Goal: Task Accomplishment & Management: Use online tool/utility

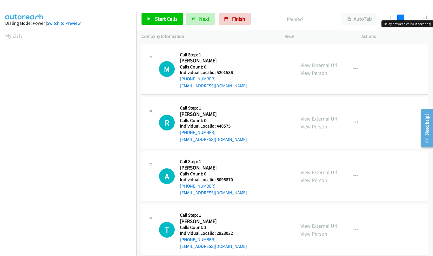
drag, startPoint x: 395, startPoint y: 17, endPoint x: 405, endPoint y: 17, distance: 9.3
click at [405, 17] on div at bounding box center [403, 18] width 27 height 5
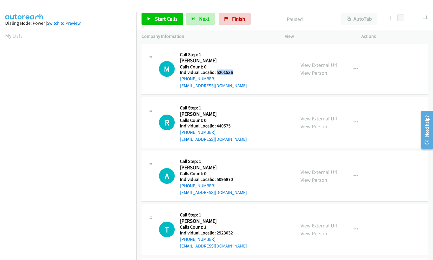
drag, startPoint x: 216, startPoint y: 72, endPoint x: 234, endPoint y: 72, distance: 17.8
click at [234, 72] on h5 "Individual Localid: 5201536" at bounding box center [213, 73] width 67 height 6
copy h5 "5201536"
drag, startPoint x: 216, startPoint y: 126, endPoint x: 231, endPoint y: 125, distance: 14.9
click at [234, 125] on h5 "Individual Localid: 440575" at bounding box center [213, 126] width 67 height 6
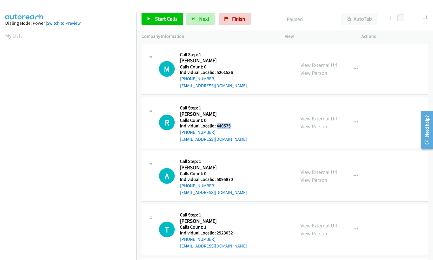
copy h5 "440575"
drag, startPoint x: 215, startPoint y: 179, endPoint x: 234, endPoint y: 178, distance: 18.6
click at [234, 178] on h5 "Individual Localid: 5095870" at bounding box center [213, 180] width 67 height 6
copy h5 "5095870"
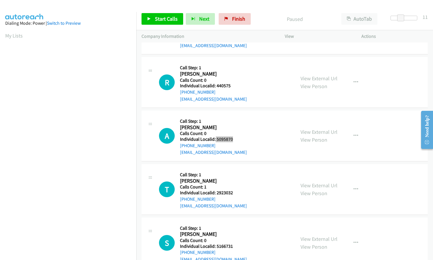
scroll to position [51, 0]
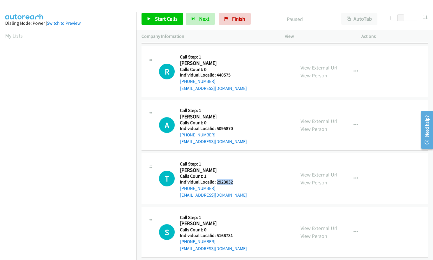
drag, startPoint x: 223, startPoint y: 181, endPoint x: 234, endPoint y: 181, distance: 10.5
click at [234, 181] on h5 "Individual Localid: 2923032" at bounding box center [213, 182] width 67 height 6
copy h5 "2923032"
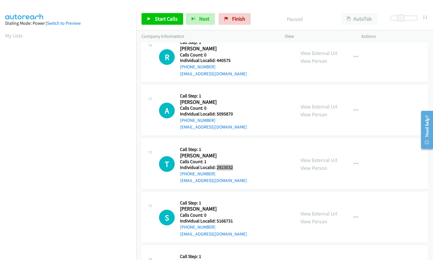
scroll to position [109, 0]
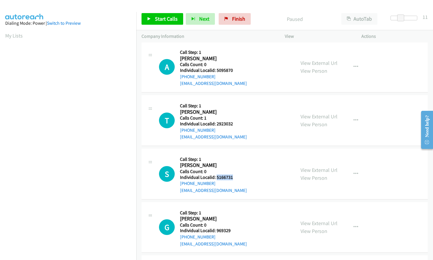
drag, startPoint x: 216, startPoint y: 177, endPoint x: 233, endPoint y: 177, distance: 16.6
click at [233, 177] on h5 "Individual Localid: 5166731" at bounding box center [213, 178] width 67 height 6
copy h5 "5166731"
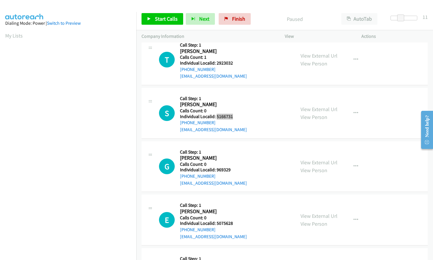
scroll to position [175, 0]
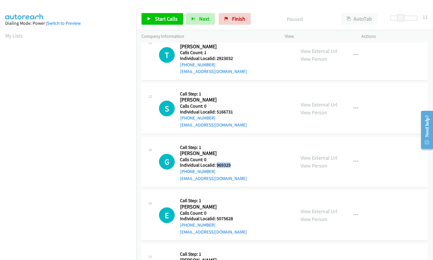
drag, startPoint x: 223, startPoint y: 166, endPoint x: 233, endPoint y: 165, distance: 9.9
click at [233, 165] on h5 "Individual Localid: 969329" at bounding box center [213, 165] width 67 height 6
copy h5 "969329"
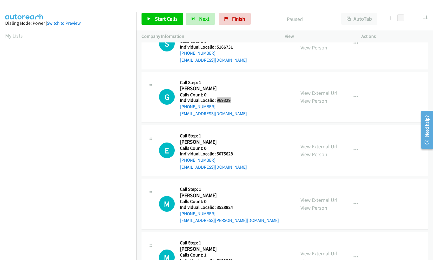
scroll to position [240, 0]
drag, startPoint x: 216, startPoint y: 153, endPoint x: 234, endPoint y: 153, distance: 18.1
click at [234, 153] on h5 "Individual Localid: 5075628" at bounding box center [213, 154] width 67 height 6
copy h5 "5075628"
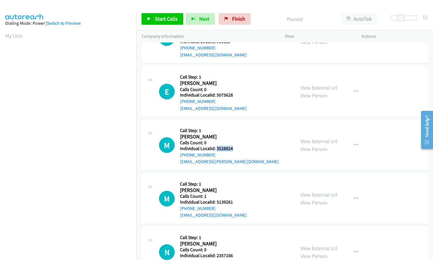
drag, startPoint x: 216, startPoint y: 148, endPoint x: 233, endPoint y: 148, distance: 16.9
click at [233, 148] on h5 "Individual Localid: 3528824" at bounding box center [229, 149] width 99 height 6
copy h5 "3528824"
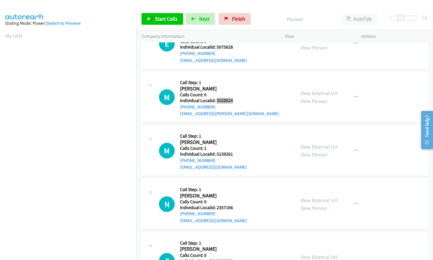
scroll to position [349, 0]
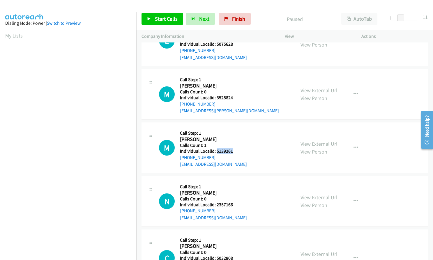
click at [235, 151] on h5 "Individual Localid: 5139261" at bounding box center [213, 151] width 67 height 6
copy h5 "5139261"
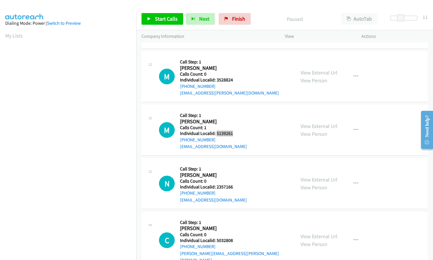
scroll to position [408, 0]
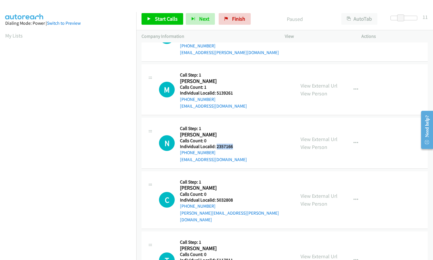
drag, startPoint x: 219, startPoint y: 146, endPoint x: 231, endPoint y: 146, distance: 11.9
click at [231, 146] on h5 "Individual Localid: 2357166" at bounding box center [213, 147] width 67 height 6
copy h5 "2357166"
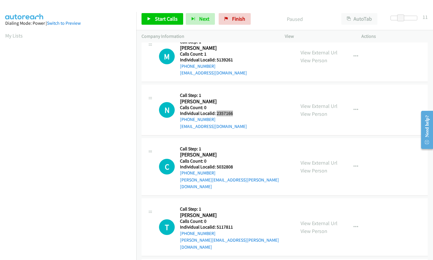
scroll to position [451, 0]
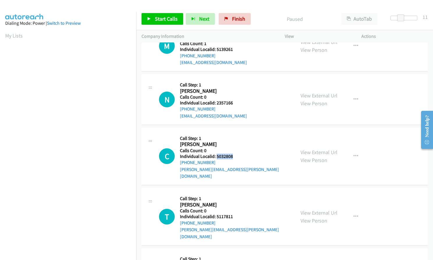
drag, startPoint x: 215, startPoint y: 156, endPoint x: 232, endPoint y: 156, distance: 16.6
click at [232, 156] on h5 "Individual Localid: 5032808" at bounding box center [235, 157] width 110 height 6
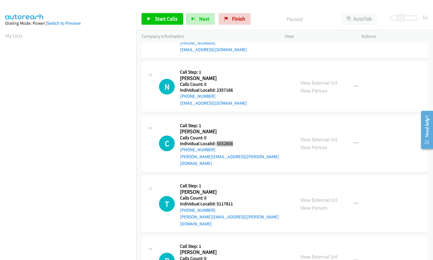
scroll to position [502, 0]
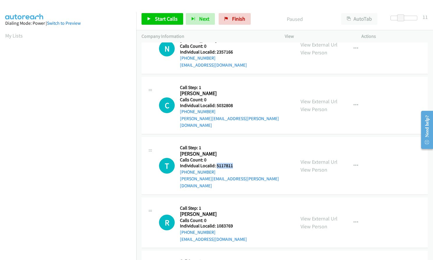
drag, startPoint x: 216, startPoint y: 159, endPoint x: 225, endPoint y: 158, distance: 9.3
click at [233, 163] on h5 "Individual Localid: 5117811" at bounding box center [235, 166] width 110 height 6
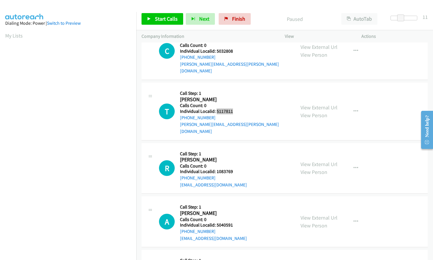
scroll to position [560, 0]
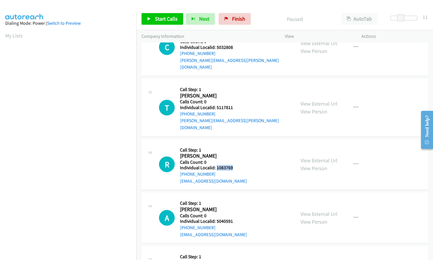
drag, startPoint x: 216, startPoint y: 153, endPoint x: 234, endPoint y: 154, distance: 18.1
click at [234, 165] on h5 "Individual Localid: 1083769" at bounding box center [213, 168] width 67 height 6
drag, startPoint x: 216, startPoint y: 208, endPoint x: 233, endPoint y: 208, distance: 16.6
click at [233, 219] on h5 "Individual Localid: 5040591" at bounding box center [213, 222] width 67 height 6
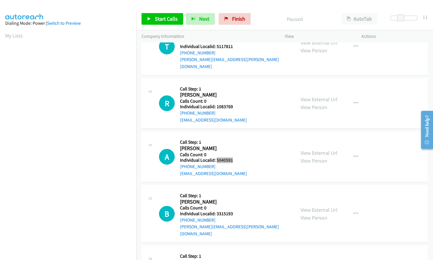
scroll to position [641, 0]
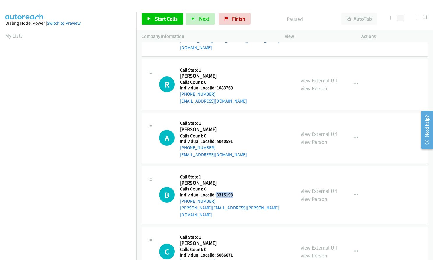
drag, startPoint x: 215, startPoint y: 182, endPoint x: 236, endPoint y: 182, distance: 21.3
click at [236, 192] on h5 "Individual Localid: 3315193" at bounding box center [235, 195] width 110 height 6
click at [403, 16] on span at bounding box center [401, 18] width 7 height 7
click at [157, 18] on span "Start Calls" at bounding box center [166, 18] width 23 height 7
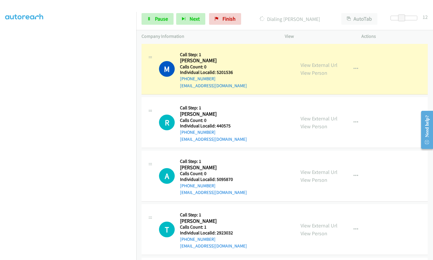
scroll to position [66, 0]
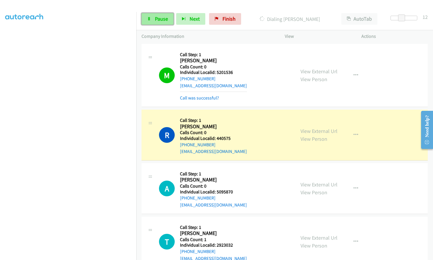
click at [150, 19] on icon at bounding box center [149, 19] width 4 height 4
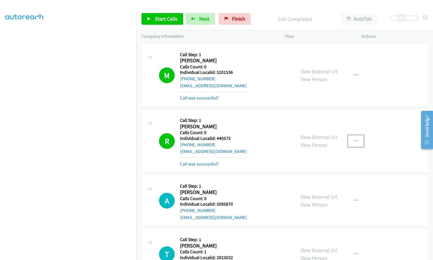
click at [356, 142] on button "button" at bounding box center [356, 141] width 16 height 12
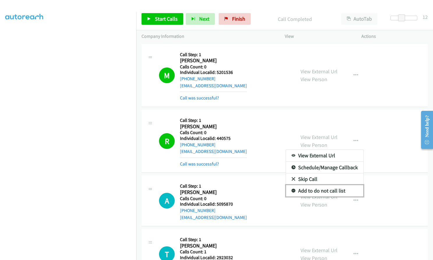
click at [291, 192] on icon at bounding box center [293, 191] width 4 height 4
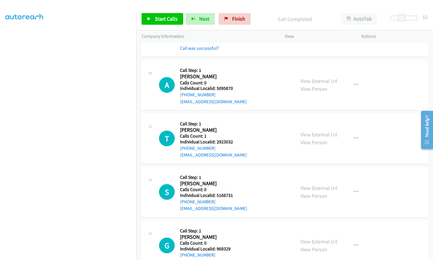
scroll to position [116, 0]
click at [157, 17] on span "Start Calls" at bounding box center [166, 18] width 23 height 7
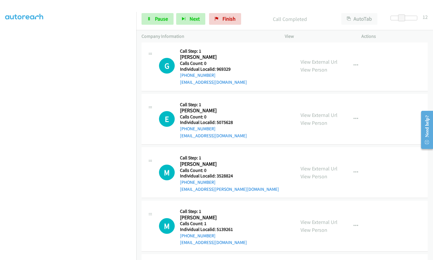
scroll to position [335, 0]
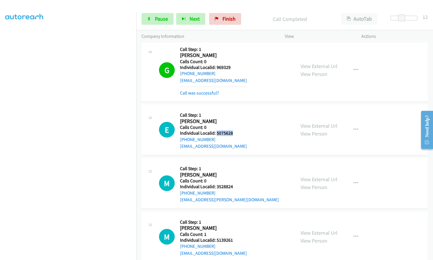
drag, startPoint x: 216, startPoint y: 132, endPoint x: 234, endPoint y: 132, distance: 18.6
click at [234, 132] on h5 "Individual Localid: 5075628" at bounding box center [213, 133] width 67 height 6
drag, startPoint x: 227, startPoint y: 132, endPoint x: 236, endPoint y: 72, distance: 61.3
click at [245, 76] on div "G Callback Scheduled Call Step: 1 [PERSON_NAME] America/New_York Calls Count: 0…" at bounding box center [224, 70] width 131 height 52
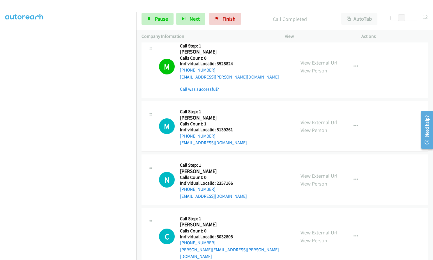
scroll to position [473, 0]
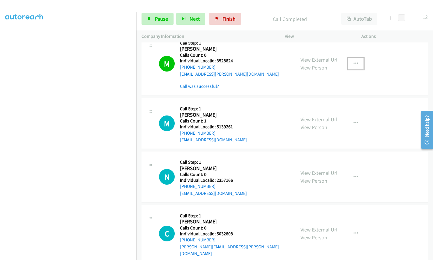
click at [353, 65] on icon "button" at bounding box center [355, 63] width 5 height 5
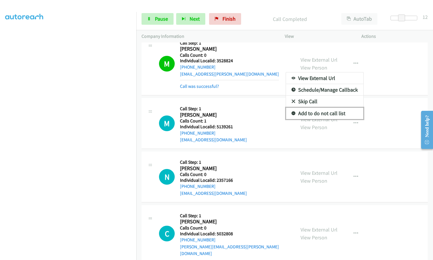
click at [293, 111] on link "Add to do not call list" at bounding box center [324, 114] width 77 height 12
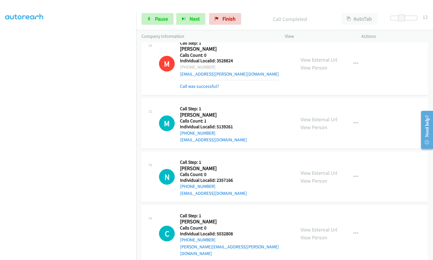
drag, startPoint x: 215, startPoint y: 67, endPoint x: 185, endPoint y: 66, distance: 29.4
click at [185, 66] on div "[PHONE_NUMBER]" at bounding box center [229, 67] width 99 height 7
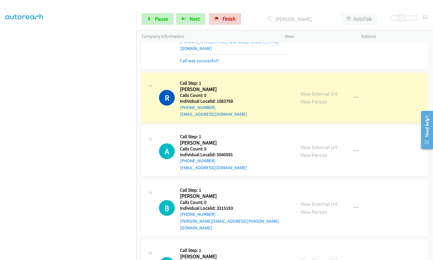
scroll to position [786, 0]
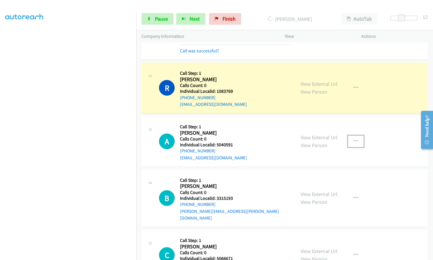
click at [353, 139] on icon "button" at bounding box center [355, 141] width 5 height 5
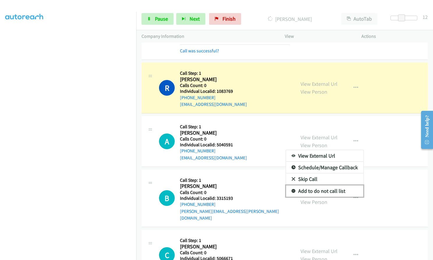
click at [291, 190] on icon at bounding box center [293, 192] width 4 height 4
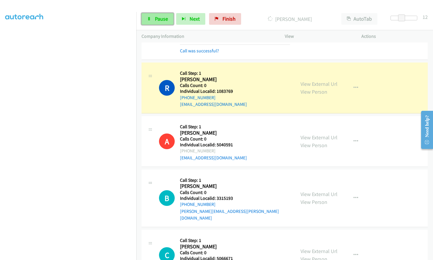
click at [164, 21] on span "Pause" at bounding box center [161, 18] width 13 height 7
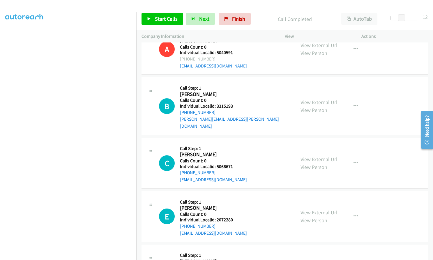
scroll to position [910, 0]
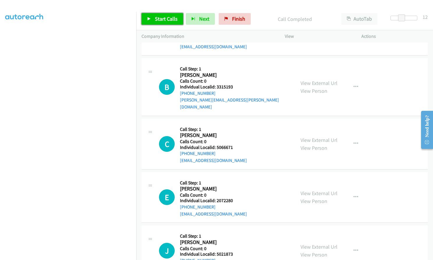
drag, startPoint x: 160, startPoint y: 18, endPoint x: 137, endPoint y: 22, distance: 22.4
click at [160, 18] on span "Start Calls" at bounding box center [166, 18] width 23 height 7
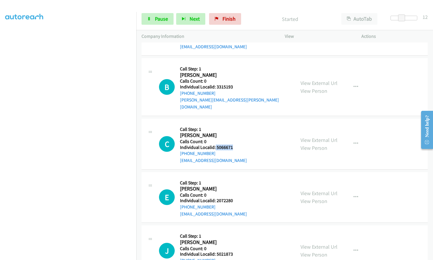
drag, startPoint x: 215, startPoint y: 126, endPoint x: 241, endPoint y: 127, distance: 25.6
click at [241, 127] on div "C Callback Scheduled Call Step: 1 [PERSON_NAME] America/New_York Calls Count: 0…" at bounding box center [224, 144] width 131 height 40
drag, startPoint x: 215, startPoint y: 179, endPoint x: 234, endPoint y: 179, distance: 18.9
click at [234, 198] on h5 "Individual Localid: 2072280" at bounding box center [213, 201] width 67 height 6
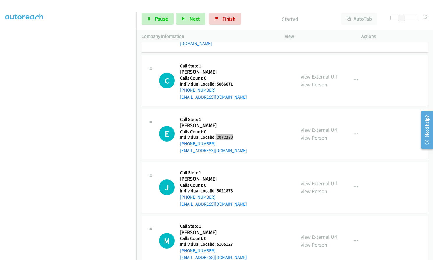
scroll to position [975, 0]
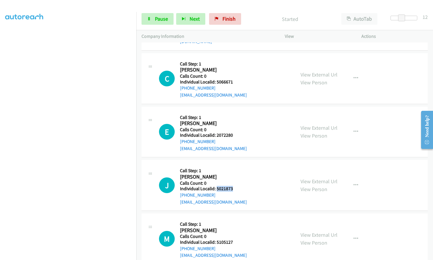
drag, startPoint x: 216, startPoint y: 168, endPoint x: 232, endPoint y: 168, distance: 16.0
click at [234, 186] on h5 "Individual Localid: 5021873" at bounding box center [213, 189] width 67 height 6
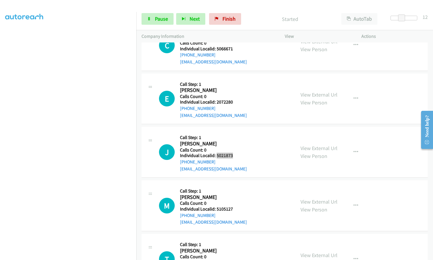
scroll to position [1012, 0]
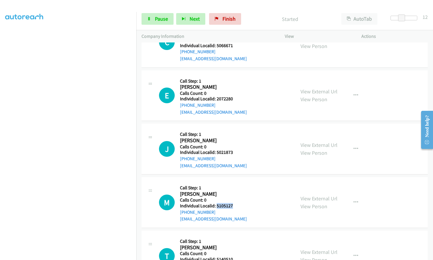
drag, startPoint x: 217, startPoint y: 186, endPoint x: 235, endPoint y: 185, distance: 18.3
click at [235, 203] on h5 "Individual Localid: 5105127" at bounding box center [213, 206] width 67 height 6
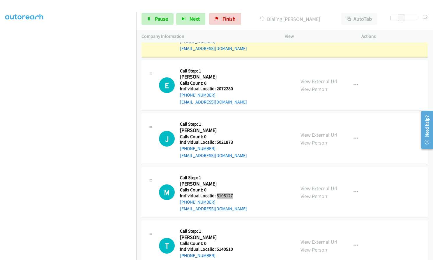
scroll to position [1034, 0]
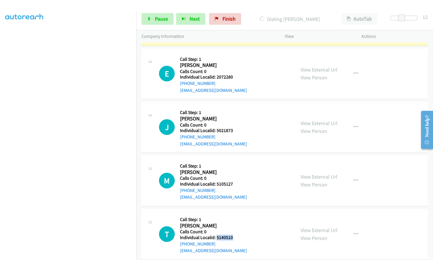
drag, startPoint x: 216, startPoint y: 215, endPoint x: 234, endPoint y: 216, distance: 17.5
click at [234, 235] on h5 "Individual Localid: 5140510" at bounding box center [213, 238] width 67 height 6
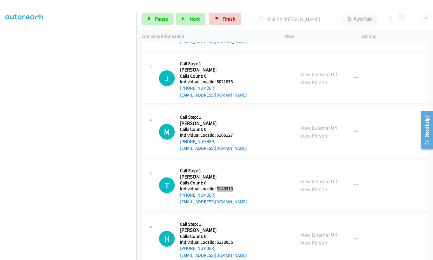
scroll to position [1092, 0]
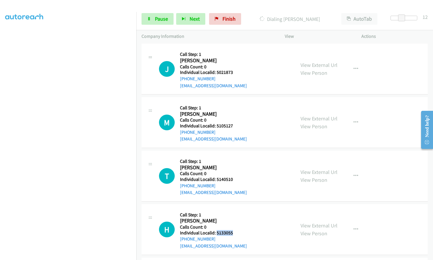
drag, startPoint x: 216, startPoint y: 212, endPoint x: 235, endPoint y: 212, distance: 18.6
click at [235, 230] on h5 "Individual Localid: 5133055" at bounding box center [213, 233] width 67 height 6
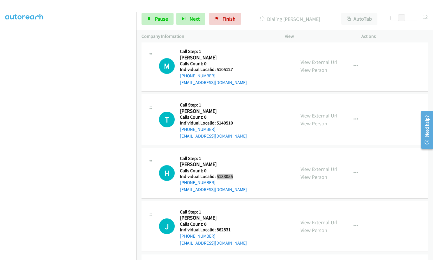
scroll to position [1157, 0]
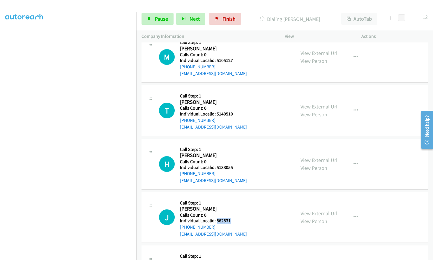
drag, startPoint x: 216, startPoint y: 200, endPoint x: 234, endPoint y: 201, distance: 18.3
click at [234, 218] on h5 "Individual Localid: 862831" at bounding box center [213, 221] width 67 height 6
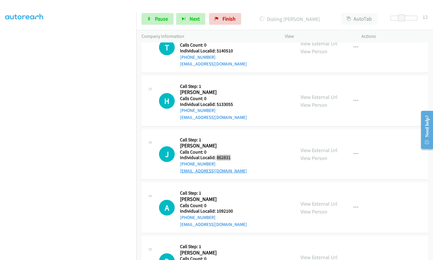
scroll to position [1259, 0]
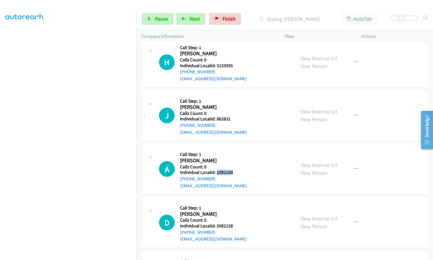
drag, startPoint x: 216, startPoint y: 151, endPoint x: 234, endPoint y: 151, distance: 17.8
click at [234, 170] on h5 "Individual Localid: 1092100" at bounding box center [213, 173] width 67 height 6
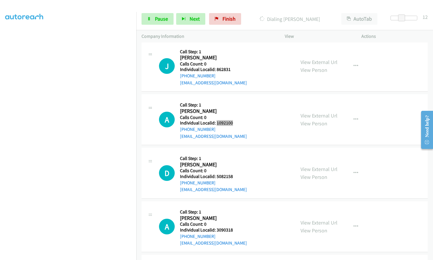
scroll to position [1310, 0]
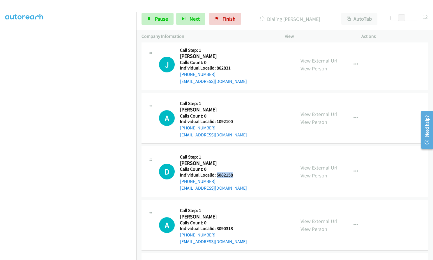
drag, startPoint x: 215, startPoint y: 155, endPoint x: 233, endPoint y: 154, distance: 17.8
click at [235, 172] on h5 "Individual Localid: 5082158" at bounding box center [213, 175] width 67 height 6
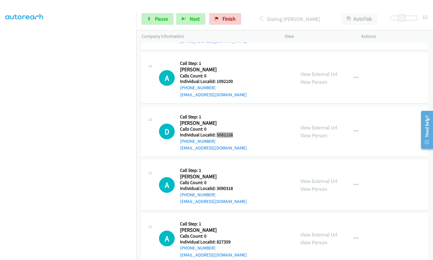
scroll to position [1368, 0]
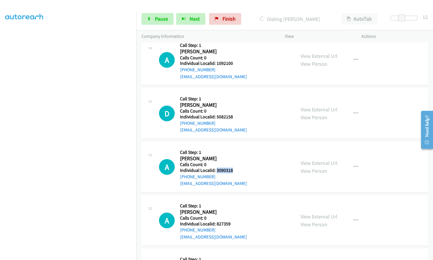
drag, startPoint x: 216, startPoint y: 150, endPoint x: 231, endPoint y: 149, distance: 14.9
click at [231, 168] on h5 "Individual Localid: 3090318" at bounding box center [213, 171] width 67 height 6
click at [162, 21] on span "Pause" at bounding box center [161, 18] width 13 height 7
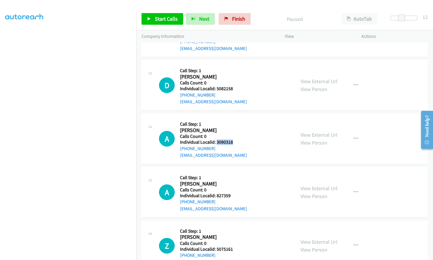
scroll to position [1398, 0]
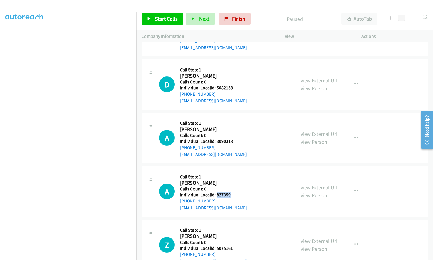
drag, startPoint x: 215, startPoint y: 173, endPoint x: 234, endPoint y: 173, distance: 18.3
click at [234, 192] on h5 "Individual Localid: 827359" at bounding box center [213, 195] width 67 height 6
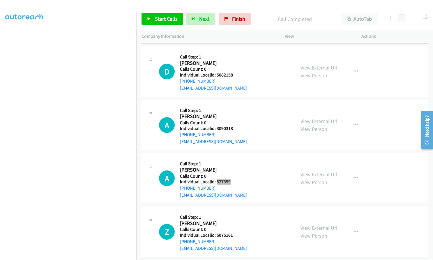
scroll to position [1468, 0]
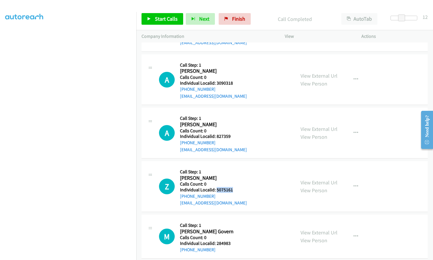
drag, startPoint x: 217, startPoint y: 169, endPoint x: 228, endPoint y: 169, distance: 11.1
click at [233, 187] on h5 "Individual Localid: 5075161" at bounding box center [213, 190] width 67 height 6
drag, startPoint x: 217, startPoint y: 221, endPoint x: 230, endPoint y: 223, distance: 13.2
click at [230, 241] on h5 "Individual Localid: 284983" at bounding box center [210, 244] width 60 height 6
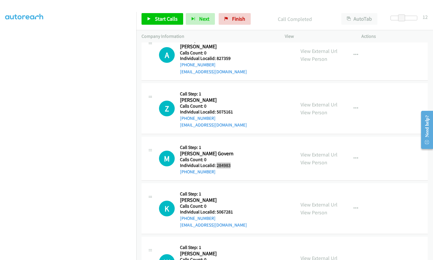
scroll to position [1563, 0]
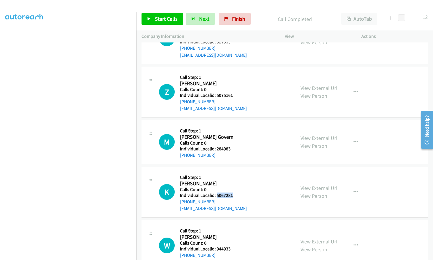
drag, startPoint x: 216, startPoint y: 175, endPoint x: 232, endPoint y: 175, distance: 16.0
click at [232, 193] on h5 "Individual Localid: 5067281" at bounding box center [213, 196] width 67 height 6
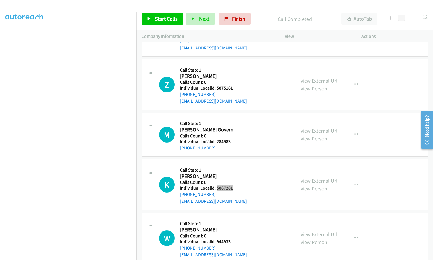
scroll to position [1578, 0]
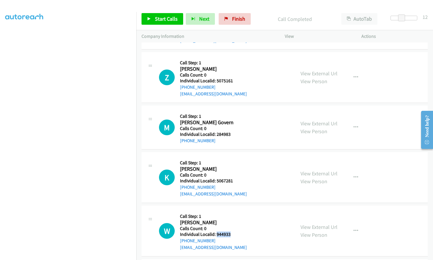
drag, startPoint x: 216, startPoint y: 212, endPoint x: 234, endPoint y: 213, distance: 18.1
click at [234, 232] on h5 "Individual Localid: 944933" at bounding box center [213, 235] width 67 height 6
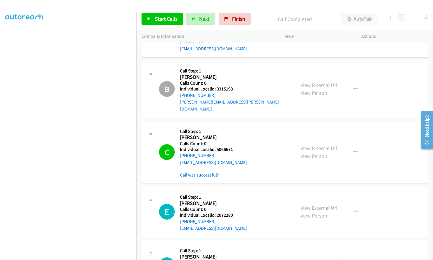
scroll to position [901, 0]
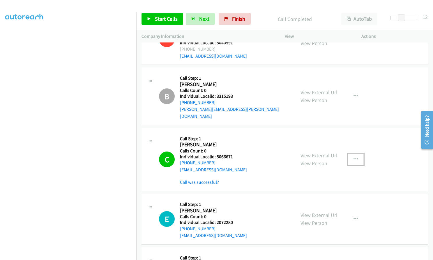
click at [351, 154] on button "button" at bounding box center [356, 160] width 16 height 12
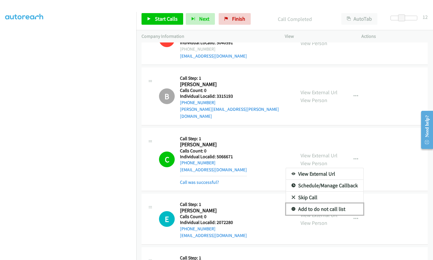
click at [291, 208] on icon at bounding box center [293, 210] width 4 height 4
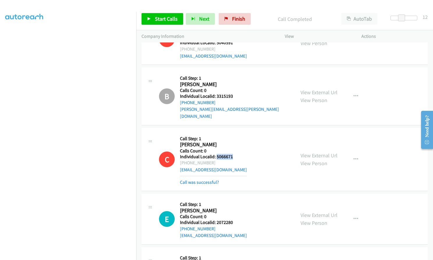
drag, startPoint x: 215, startPoint y: 137, endPoint x: 236, endPoint y: 137, distance: 20.1
click at [236, 154] on h5 "Individual Localid: 5066671" at bounding box center [213, 157] width 67 height 6
click at [229, 160] on div "[PHONE_NUMBER]" at bounding box center [213, 163] width 67 height 7
drag, startPoint x: 213, startPoint y: 142, endPoint x: 185, endPoint y: 142, distance: 27.7
click at [185, 160] on div "[PHONE_NUMBER]" at bounding box center [213, 163] width 67 height 7
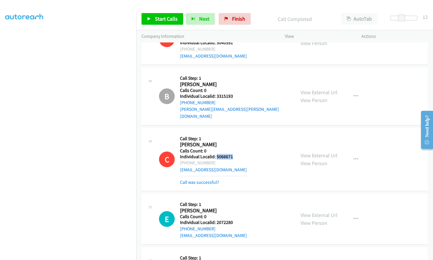
drag, startPoint x: 215, startPoint y: 137, endPoint x: 236, endPoint y: 136, distance: 20.1
click at [236, 154] on h5 "Individual Localid: 5066671" at bounding box center [213, 157] width 67 height 6
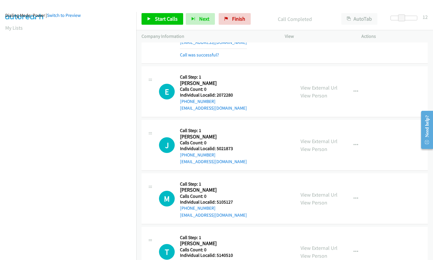
scroll to position [1032, 0]
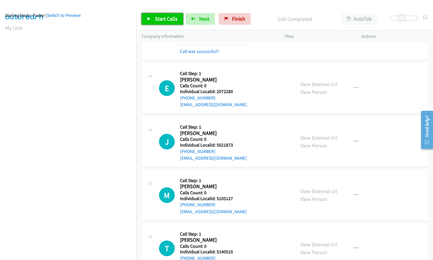
click at [153, 19] on link "Start Calls" at bounding box center [163, 19] width 42 height 12
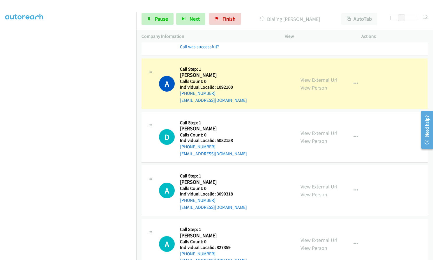
scroll to position [1432, 0]
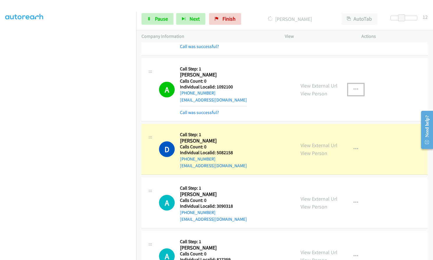
click at [352, 84] on button "button" at bounding box center [356, 90] width 16 height 12
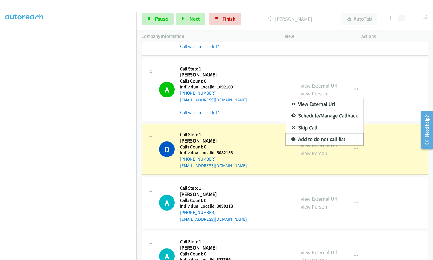
click at [291, 138] on icon at bounding box center [293, 140] width 4 height 4
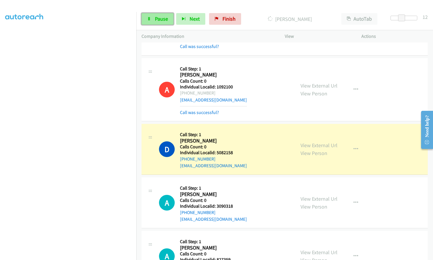
click at [157, 21] on span "Pause" at bounding box center [161, 18] width 13 height 7
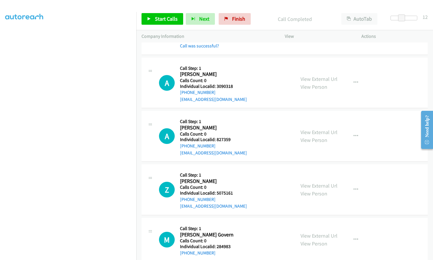
scroll to position [1563, 0]
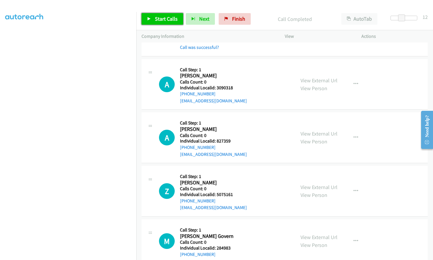
click at [170, 23] on link "Start Calls" at bounding box center [163, 19] width 42 height 12
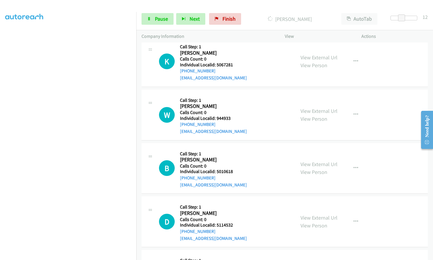
scroll to position [1810, 0]
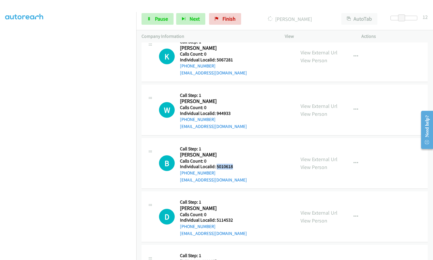
drag, startPoint x: 216, startPoint y: 146, endPoint x: 235, endPoint y: 146, distance: 19.2
click at [235, 164] on h5 "Individual Localid: 5010618" at bounding box center [213, 167] width 67 height 6
drag, startPoint x: 215, startPoint y: 200, endPoint x: 235, endPoint y: 201, distance: 20.1
click at [237, 217] on h5 "Individual Localid: 5114532" at bounding box center [213, 220] width 67 height 6
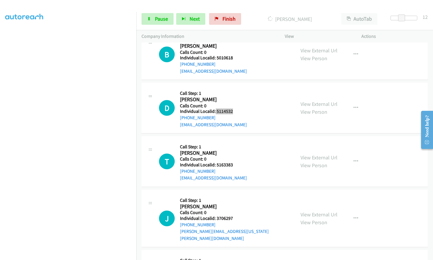
scroll to position [1920, 0]
drag, startPoint x: 218, startPoint y: 145, endPoint x: 223, endPoint y: 143, distance: 5.5
click at [236, 144] on div "T Callback Scheduled Call Step: 1 [PERSON_NAME] America/New_York Calls Count: 0…" at bounding box center [224, 161] width 131 height 40
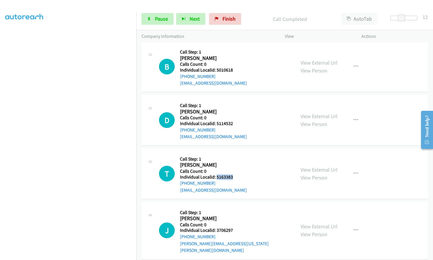
scroll to position [1932, 0]
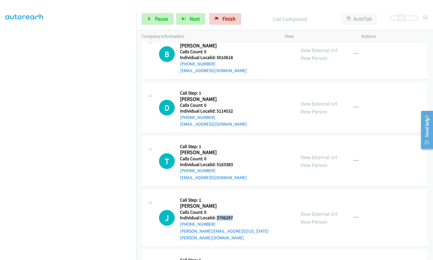
drag, startPoint x: 216, startPoint y: 198, endPoint x: 231, endPoint y: 197, distance: 14.9
click at [231, 215] on h5 "Individual Localid: 3706297" at bounding box center [235, 218] width 110 height 6
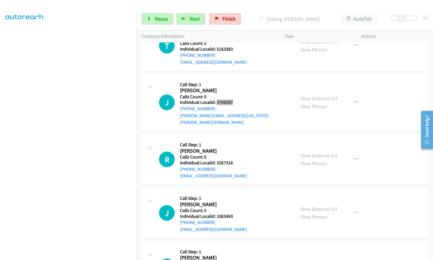
scroll to position [2049, 0]
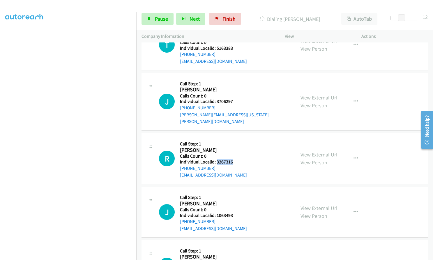
drag, startPoint x: 216, startPoint y: 133, endPoint x: 234, endPoint y: 132, distance: 18.6
click at [234, 139] on div "R Callback Scheduled Call Step: 1 [PERSON_NAME] America/New_York Calls Count: 0…" at bounding box center [224, 159] width 131 height 40
drag, startPoint x: 215, startPoint y: 186, endPoint x: 234, endPoint y: 187, distance: 19.2
click at [234, 192] on div "J Callback Scheduled Call Step: 1 [PERSON_NAME] America/New_York Calls Count: 0…" at bounding box center [224, 212] width 131 height 40
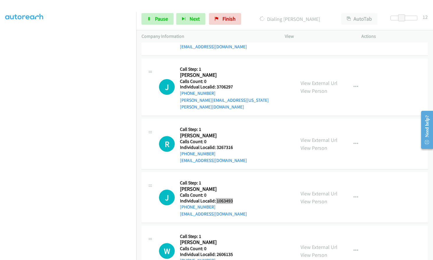
scroll to position [2107, 0]
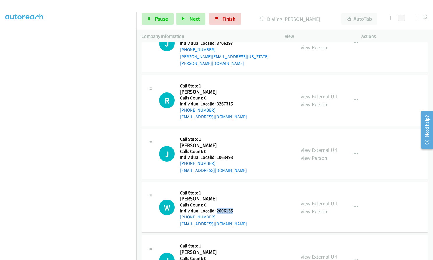
drag, startPoint x: 216, startPoint y: 183, endPoint x: 231, endPoint y: 183, distance: 15.1
click at [236, 188] on div "W Callback Scheduled Call Step: 1 [PERSON_NAME] America/New_York Calls Count: 0…" at bounding box center [224, 208] width 131 height 40
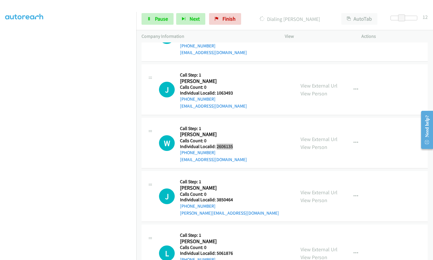
scroll to position [2172, 0]
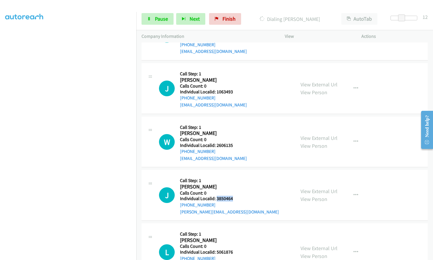
drag, startPoint x: 218, startPoint y: 172, endPoint x: 234, endPoint y: 172, distance: 16.6
click at [235, 175] on div "J Callback Scheduled Call Step: 1 [PERSON_NAME] America/New_York Calls Count: 0…" at bounding box center [224, 195] width 131 height 40
drag, startPoint x: 215, startPoint y: 224, endPoint x: 237, endPoint y: 224, distance: 21.3
click at [237, 229] on div "L Callback Scheduled Call Step: 1 [PERSON_NAME] America/New_York Calls Count: 0…" at bounding box center [224, 252] width 131 height 47
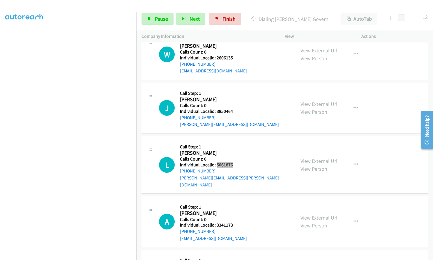
scroll to position [2279, 0]
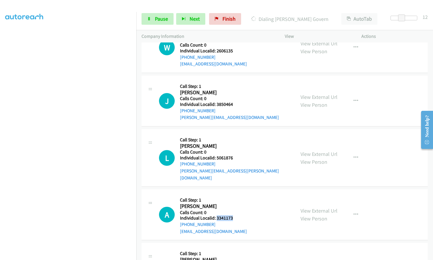
drag, startPoint x: 217, startPoint y: 183, endPoint x: 234, endPoint y: 182, distance: 16.6
click at [234, 195] on div "A Callback Scheduled Call Step: 1 [PERSON_NAME] America/New_York Calls Count: 0…" at bounding box center [224, 215] width 131 height 40
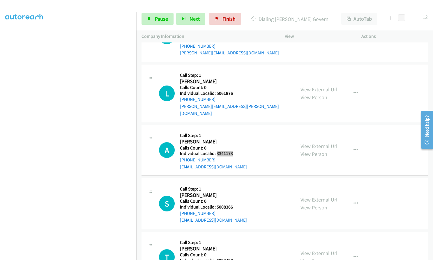
scroll to position [2345, 0]
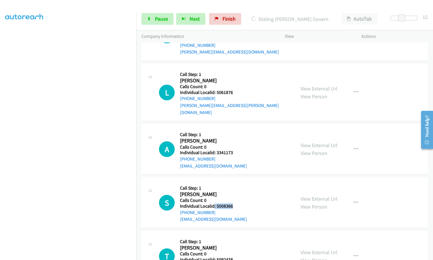
drag, startPoint x: 214, startPoint y: 172, endPoint x: 235, endPoint y: 172, distance: 20.7
click at [235, 183] on div "S Callback Scheduled Call Step: 1 [PERSON_NAME] America/New_York Calls Count: 0…" at bounding box center [224, 203] width 131 height 40
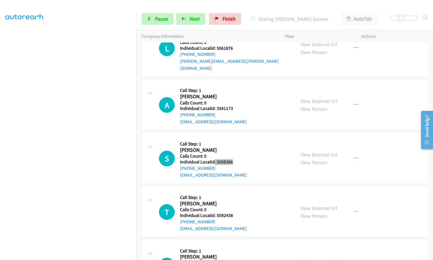
scroll to position [2396, 0]
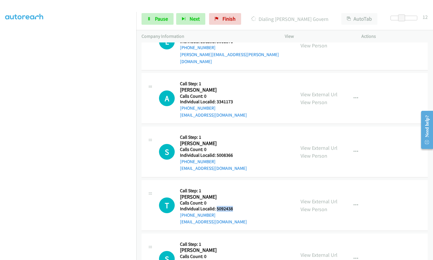
drag, startPoint x: 217, startPoint y: 176, endPoint x: 234, endPoint y: 175, distance: 16.9
click at [234, 185] on div "T Callback Scheduled Call Step: 1 [PERSON_NAME] America/New_York Calls Count: 0…" at bounding box center [224, 205] width 131 height 40
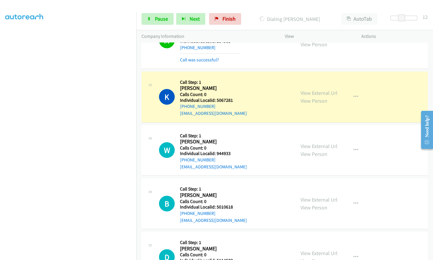
scroll to position [1821, 0]
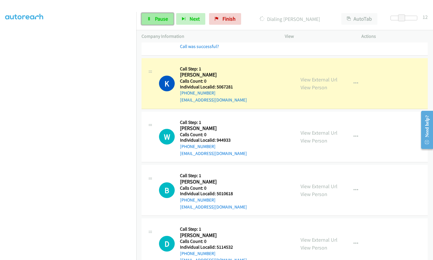
click at [153, 17] on link "Pause" at bounding box center [158, 19] width 32 height 12
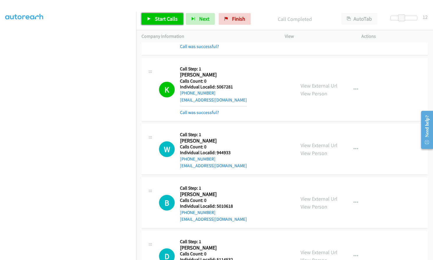
click at [166, 17] on span "Start Calls" at bounding box center [166, 18] width 23 height 7
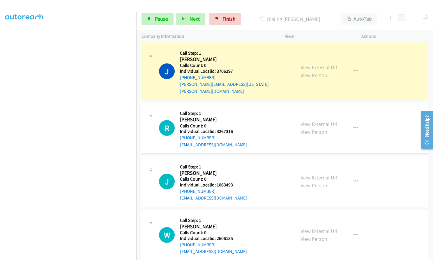
scroll to position [2148, 0]
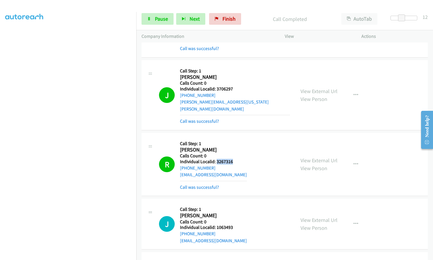
drag, startPoint x: 217, startPoint y: 135, endPoint x: 228, endPoint y: 134, distance: 11.4
click at [234, 138] on div "R Callback Scheduled Call Step: 1 [PERSON_NAME] America/New_York Calls Count: 0…" at bounding box center [224, 164] width 131 height 52
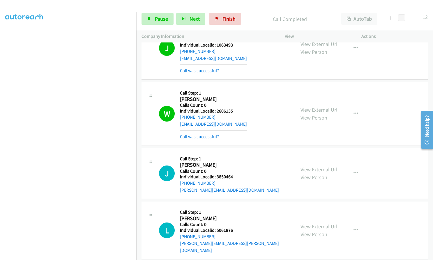
scroll to position [2345, 0]
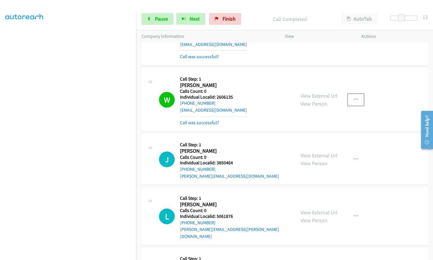
click at [355, 98] on icon "button" at bounding box center [355, 100] width 5 height 5
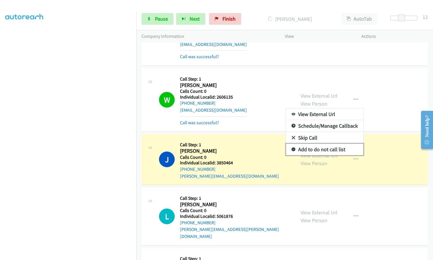
click at [291, 148] on icon at bounding box center [293, 150] width 4 height 4
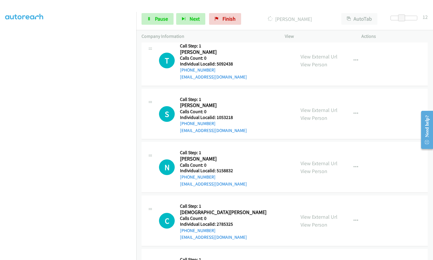
scroll to position [2687, 0]
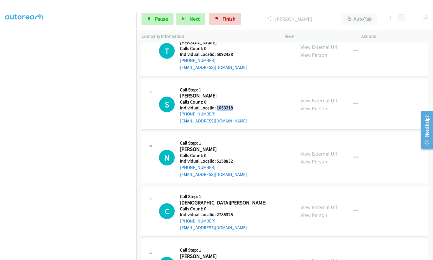
drag, startPoint x: 216, startPoint y: 73, endPoint x: 232, endPoint y: 72, distance: 16.4
click at [235, 84] on div "S Callback Scheduled Call Step: 1 [PERSON_NAME] America/New_York Calls Count: 0…" at bounding box center [224, 104] width 131 height 40
drag, startPoint x: 218, startPoint y: 127, endPoint x: 235, endPoint y: 126, distance: 16.6
click at [235, 138] on div "N Callback Scheduled Call Step: 1 [PERSON_NAME] America/New_York Calls Count: 0…" at bounding box center [224, 158] width 131 height 40
drag, startPoint x: 217, startPoint y: 179, endPoint x: 234, endPoint y: 179, distance: 17.2
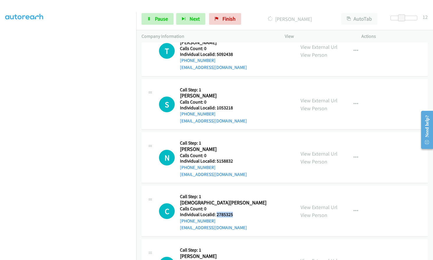
click at [234, 212] on h5 "Individual Localid: 2785325" at bounding box center [223, 215] width 86 height 6
click at [162, 17] on span "Pause" at bounding box center [161, 18] width 13 height 7
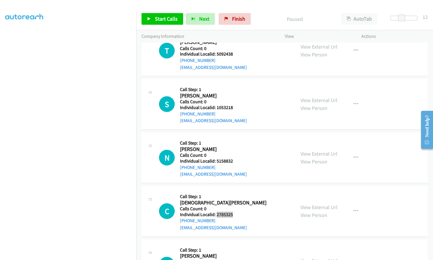
scroll to position [2712, 0]
click at [169, 16] on span "Start Calls" at bounding box center [166, 18] width 23 height 7
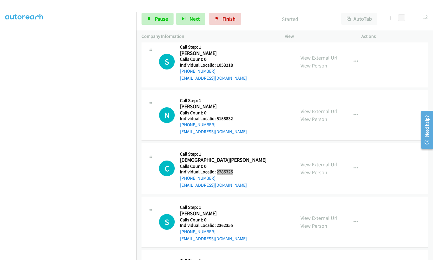
scroll to position [2770, 0]
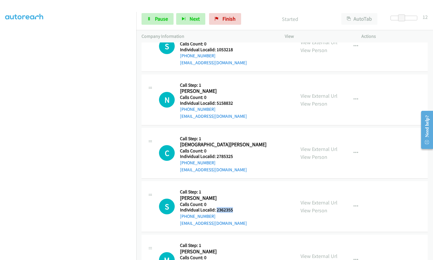
drag, startPoint x: 216, startPoint y: 175, endPoint x: 238, endPoint y: 175, distance: 22.1
click at [238, 187] on div "S Callback Scheduled Call Step: 1 [PERSON_NAME] America/New_York Calls Count: 0…" at bounding box center [224, 207] width 131 height 40
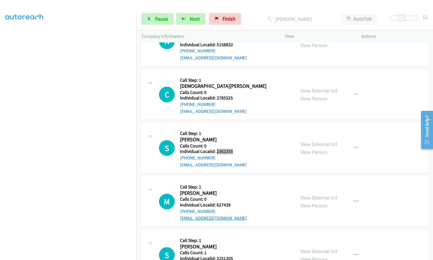
scroll to position [2835, 0]
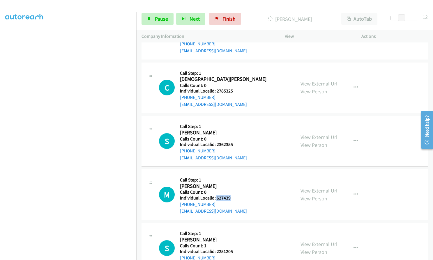
drag, startPoint x: 215, startPoint y: 164, endPoint x: 232, endPoint y: 163, distance: 16.9
click at [232, 195] on h5 "Individual Localid: 627439" at bounding box center [213, 198] width 67 height 6
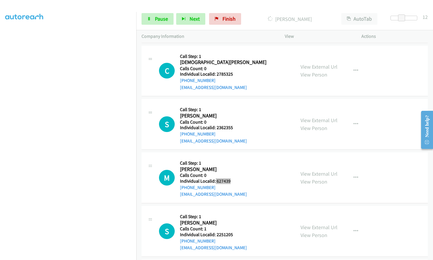
scroll to position [2879, 0]
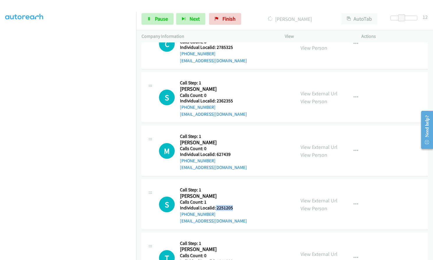
drag, startPoint x: 216, startPoint y: 174, endPoint x: 236, endPoint y: 174, distance: 20.1
click at [236, 185] on div "S Callback Scheduled Call Step: 1 [PERSON_NAME] America/New_York Calls Count: 1…" at bounding box center [224, 205] width 131 height 40
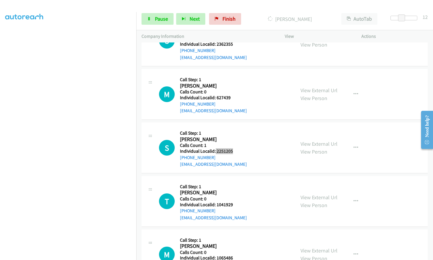
scroll to position [2944, 0]
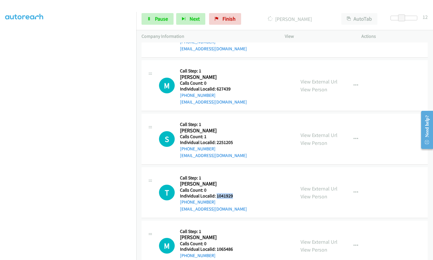
drag, startPoint x: 216, startPoint y: 162, endPoint x: 234, endPoint y: 162, distance: 18.3
click at [234, 173] on div "T Callback Scheduled Call Step: 1 [PERSON_NAME] America/New_York Calls Count: 0…" at bounding box center [224, 193] width 131 height 40
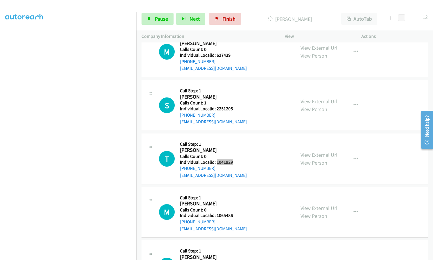
scroll to position [2981, 0]
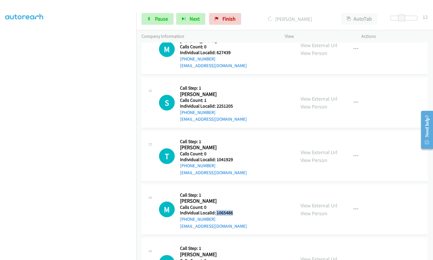
drag, startPoint x: 215, startPoint y: 178, endPoint x: 235, endPoint y: 178, distance: 19.8
click at [235, 210] on h5 "Individual Localid: 1065486" at bounding box center [213, 213] width 67 height 6
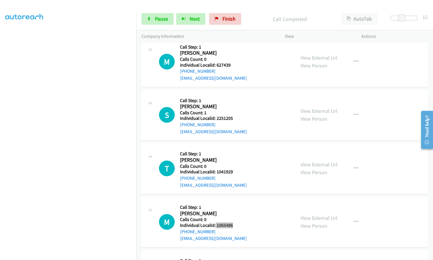
scroll to position [2993, 0]
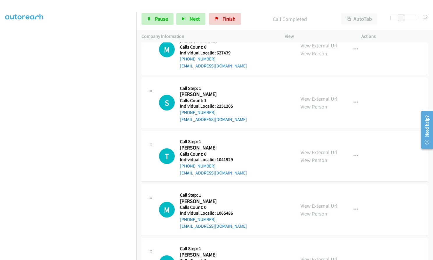
drag, startPoint x: 219, startPoint y: 234, endPoint x: 231, endPoint y: 233, distance: 12.5
click at [231, 243] on div "J Callback Scheduled Call Step: 1 [PERSON_NAME] America/New_York Calls Count: 0…" at bounding box center [224, 263] width 131 height 40
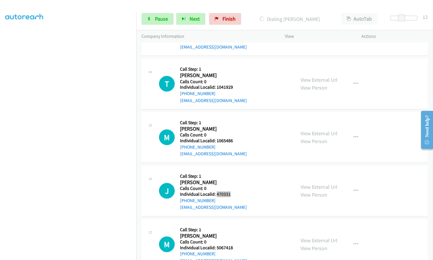
scroll to position [3066, 0]
drag, startPoint x: 217, startPoint y: 213, endPoint x: 234, endPoint y: 211, distance: 17.6
click at [234, 224] on div "M Callback Scheduled Call Step: 1 [PERSON_NAME] America/New_York Calls Count: 0…" at bounding box center [224, 244] width 131 height 40
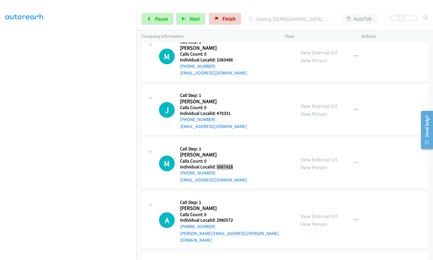
scroll to position [3195, 0]
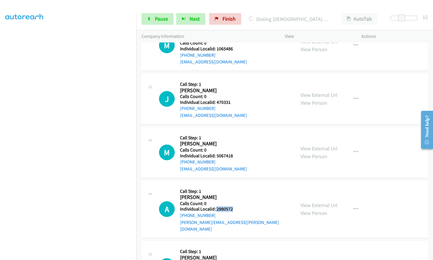
drag, startPoint x: 217, startPoint y: 174, endPoint x: 238, endPoint y: 174, distance: 21.0
click at [238, 186] on div "A Callback Scheduled Call Step: 1 [PERSON_NAME] America/New_York Calls Count: 0…" at bounding box center [224, 209] width 131 height 47
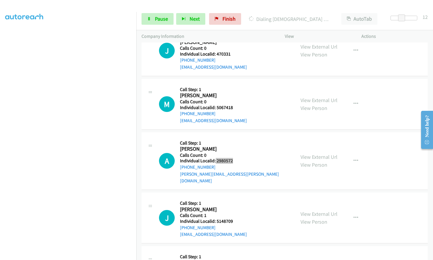
scroll to position [3246, 0]
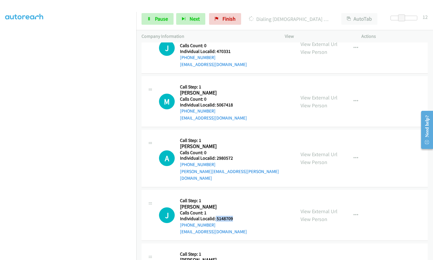
drag, startPoint x: 215, startPoint y: 177, endPoint x: 236, endPoint y: 177, distance: 21.6
click at [236, 195] on div "J Callback Scheduled Call Step: 1 [PERSON_NAME] America/[GEOGRAPHIC_DATA] Calls…" at bounding box center [224, 215] width 131 height 40
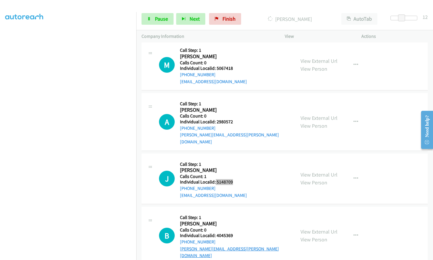
scroll to position [3302, 0]
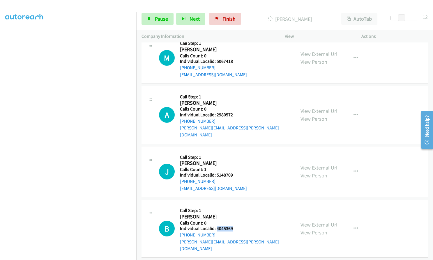
drag, startPoint x: 217, startPoint y: 187, endPoint x: 236, endPoint y: 187, distance: 19.2
click at [236, 205] on div "B Callback Scheduled Call Step: 1 [PERSON_NAME] America/[GEOGRAPHIC_DATA] Calls…" at bounding box center [224, 228] width 131 height 47
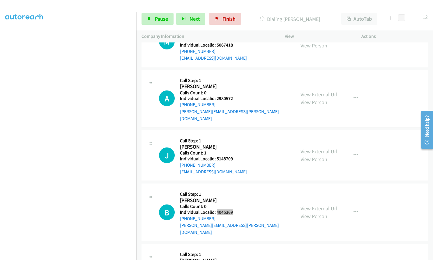
scroll to position [3416, 0]
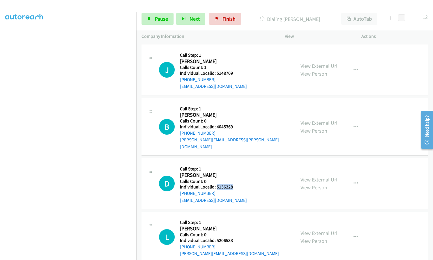
drag, startPoint x: 216, startPoint y: 138, endPoint x: 233, endPoint y: 138, distance: 16.9
click at [233, 164] on div "D Callback Scheduled Call Step: 1 [PERSON_NAME] America/New_York Calls Count: 0…" at bounding box center [224, 184] width 131 height 40
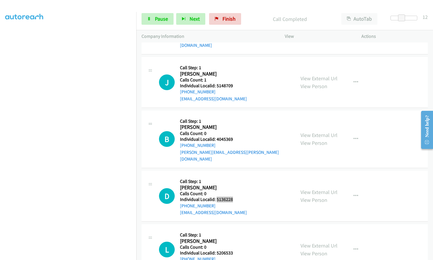
scroll to position [3428, 0]
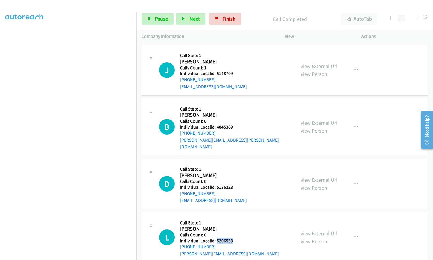
drag, startPoint x: 216, startPoint y: 193, endPoint x: 232, endPoint y: 194, distance: 16.0
click at [234, 217] on div "L Callback Scheduled Call Step: 1 [PERSON_NAME] America/New_York Calls Count: 0…" at bounding box center [224, 237] width 131 height 40
click at [159, 20] on span "Pause" at bounding box center [161, 18] width 13 height 7
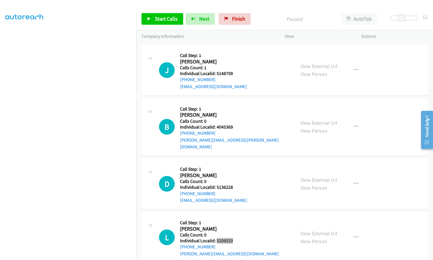
scroll to position [3441, 0]
click at [165, 15] on span "Start Calls" at bounding box center [166, 18] width 23 height 7
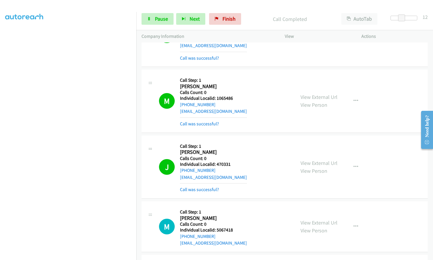
scroll to position [3252, 0]
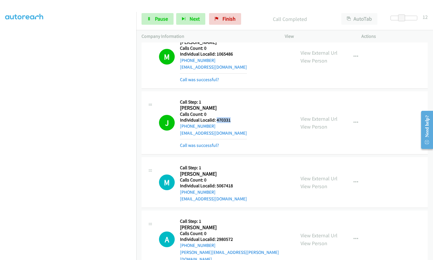
drag, startPoint x: 216, startPoint y: 86, endPoint x: 234, endPoint y: 86, distance: 18.1
click at [234, 97] on div "J Callback Scheduled Call Step: 1 [PERSON_NAME] America/New_York Calls Count: 0…" at bounding box center [224, 123] width 131 height 52
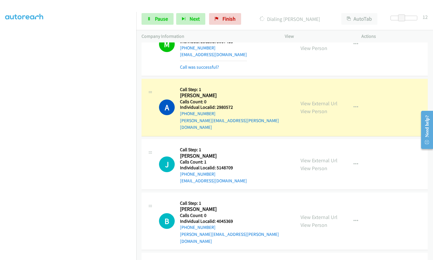
scroll to position [3397, 0]
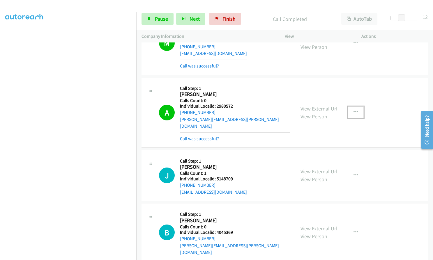
click at [353, 110] on icon "button" at bounding box center [355, 112] width 5 height 5
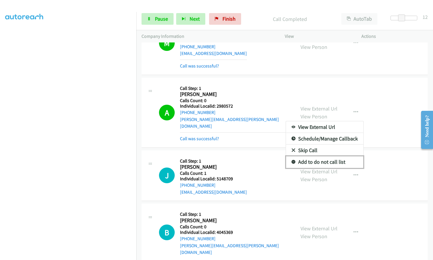
click at [291, 160] on icon at bounding box center [293, 162] width 4 height 4
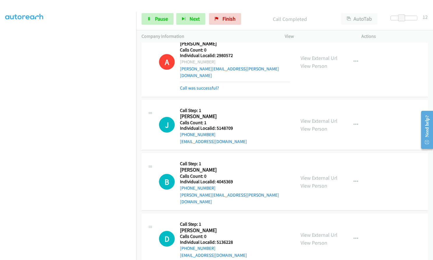
scroll to position [3448, 0]
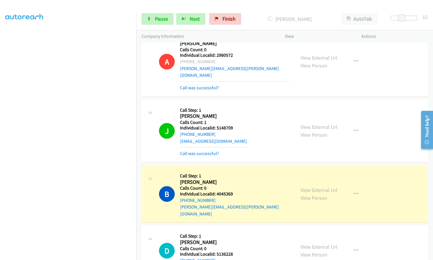
click at [162, 27] on div "Start Calls Pause Next Finish [PERSON_NAME] AutoTab AutoTab 12" at bounding box center [284, 19] width 297 height 22
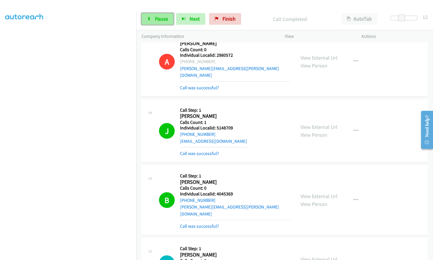
click at [162, 23] on link "Pause" at bounding box center [158, 19] width 32 height 12
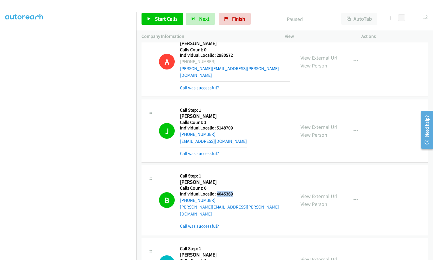
drag, startPoint x: 216, startPoint y: 152, endPoint x: 230, endPoint y: 153, distance: 14.0
click at [234, 171] on div "B Callback Scheduled Call Step: 1 [PERSON_NAME] America/[GEOGRAPHIC_DATA] Calls…" at bounding box center [224, 200] width 131 height 59
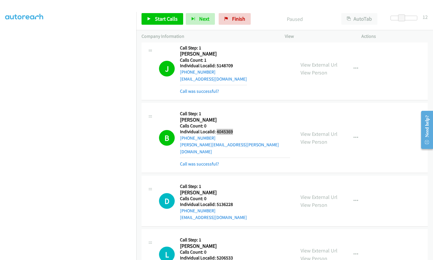
scroll to position [3506, 0]
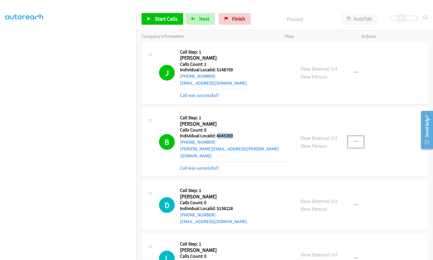
click at [354, 140] on icon "button" at bounding box center [355, 142] width 5 height 5
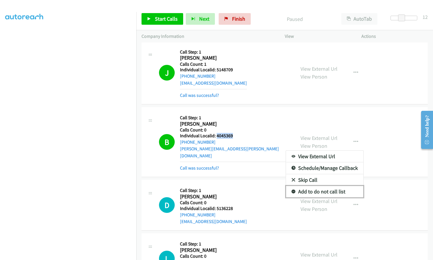
click at [291, 190] on icon at bounding box center [293, 192] width 4 height 4
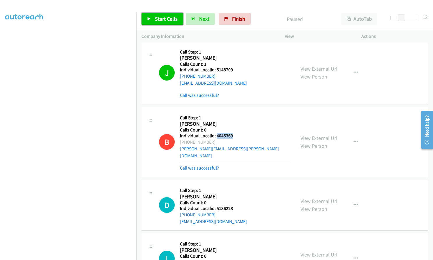
click at [165, 18] on span "Start Calls" at bounding box center [166, 18] width 23 height 7
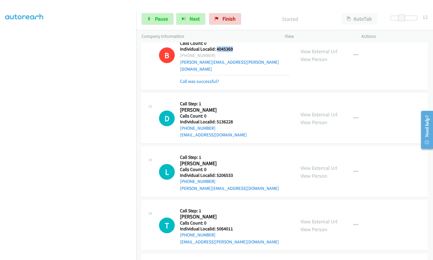
scroll to position [3594, 0]
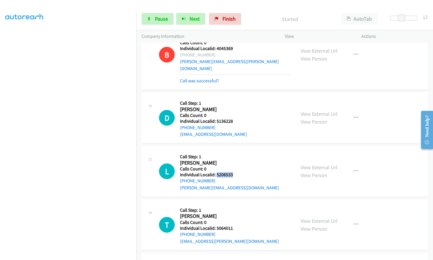
drag, startPoint x: 216, startPoint y: 126, endPoint x: 234, endPoint y: 128, distance: 18.4
click at [235, 151] on div "L Callback Scheduled Call Step: 1 [PERSON_NAME] America/New_York Calls Count: 0…" at bounding box center [224, 171] width 131 height 40
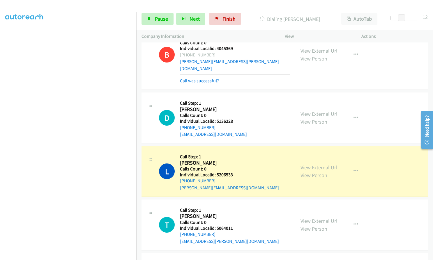
drag, startPoint x: 224, startPoint y: 128, endPoint x: 247, endPoint y: 73, distance: 59.2
click at [251, 98] on div "D Callback Scheduled Call Step: 1 [PERSON_NAME] America/New_York Calls Count: 0…" at bounding box center [224, 118] width 131 height 40
drag, startPoint x: 216, startPoint y: 181, endPoint x: 232, endPoint y: 180, distance: 15.7
click at [232, 226] on h5 "Individual Localid: 5064011" at bounding box center [229, 229] width 99 height 6
click at [164, 15] on link "Pause" at bounding box center [158, 19] width 32 height 12
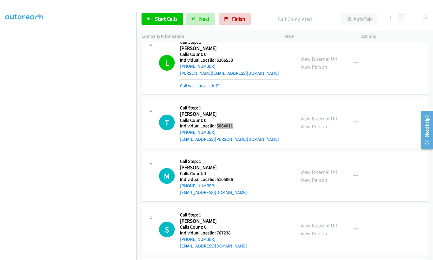
scroll to position [3710, 0]
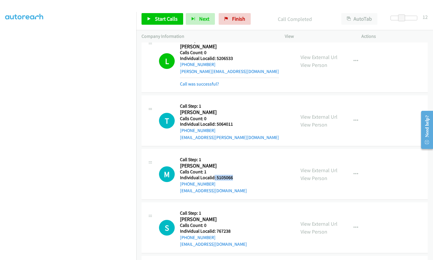
drag, startPoint x: 214, startPoint y: 129, endPoint x: 231, endPoint y: 128, distance: 16.9
click at [231, 175] on h5 "Individual Localid: 5105066" at bounding box center [213, 178] width 67 height 6
drag, startPoint x: 216, startPoint y: 183, endPoint x: 233, endPoint y: 183, distance: 16.6
click at [233, 208] on div "S Callback Scheduled Call Step: 1 [PERSON_NAME] America/New_York Calls Count: 0…" at bounding box center [224, 228] width 131 height 40
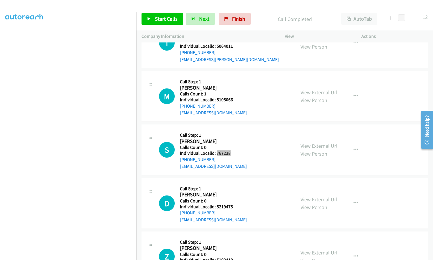
scroll to position [3812, 0]
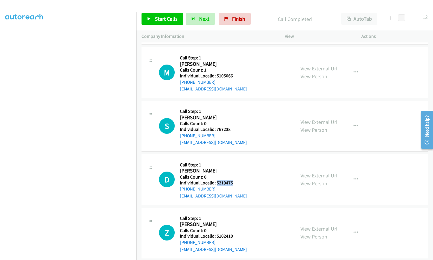
drag, startPoint x: 217, startPoint y: 136, endPoint x: 235, endPoint y: 134, distance: 18.1
click at [235, 160] on div "D Callback Scheduled Call Step: 1 [PERSON_NAME] America/New_York Calls Count: 0…" at bounding box center [224, 180] width 131 height 40
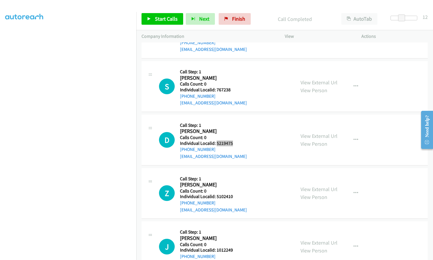
scroll to position [3856, 0]
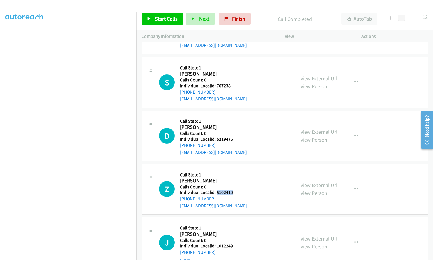
drag, startPoint x: 216, startPoint y: 144, endPoint x: 235, endPoint y: 144, distance: 18.6
click at [235, 169] on div "Z Callback Scheduled Call Step: 1 [PERSON_NAME] America/New_York Calls Count: 0…" at bounding box center [224, 189] width 131 height 40
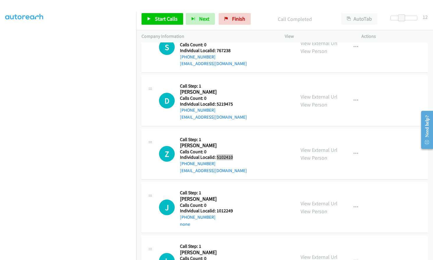
scroll to position [3907, 0]
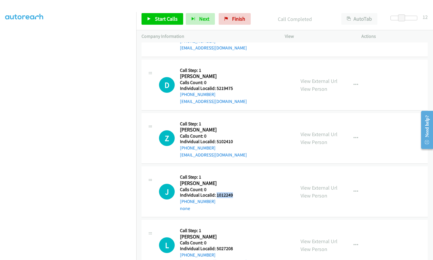
drag, startPoint x: 216, startPoint y: 146, endPoint x: 234, endPoint y: 146, distance: 18.1
click at [234, 172] on div "J Callback Scheduled Call Step: 1 [PERSON_NAME] America/[GEOGRAPHIC_DATA] Calls…" at bounding box center [224, 192] width 131 height 40
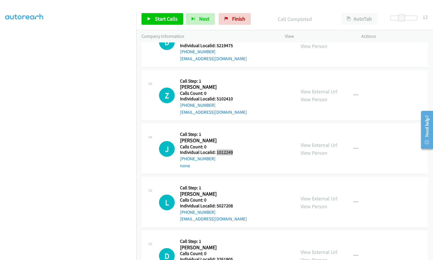
scroll to position [3958, 0]
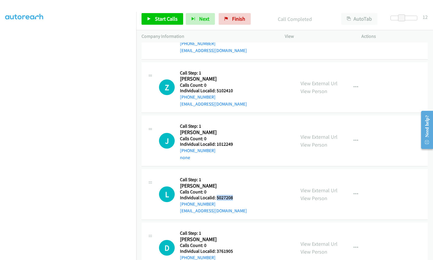
drag, startPoint x: 216, startPoint y: 149, endPoint x: 233, endPoint y: 149, distance: 16.6
click at [233, 195] on h5 "Individual Localid: 5027208" at bounding box center [213, 198] width 67 height 6
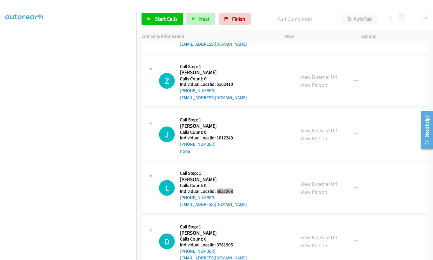
scroll to position [3972, 0]
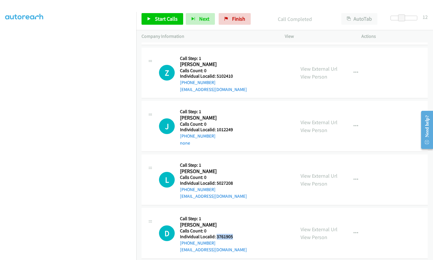
drag, startPoint x: 216, startPoint y: 188, endPoint x: 235, endPoint y: 188, distance: 18.9
click at [235, 213] on div "D Callback Scheduled Call Step: 1 [PERSON_NAME] America/New_York Calls Count: 0…" at bounding box center [224, 233] width 131 height 40
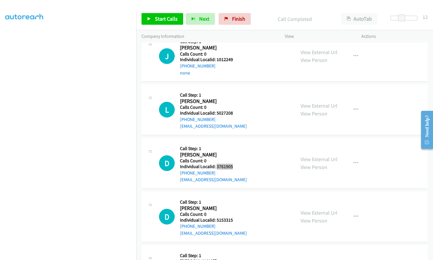
scroll to position [4067, 0]
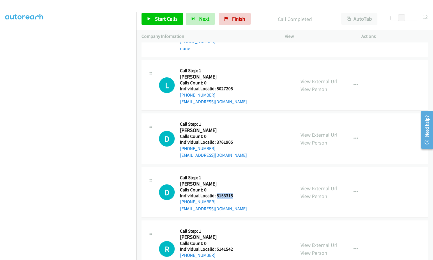
drag, startPoint x: 217, startPoint y: 148, endPoint x: 232, endPoint y: 148, distance: 15.4
click at [232, 172] on div "D Callback Scheduled Call Step: 1 [PERSON_NAME] America/New_York Calls Count: 0…" at bounding box center [224, 192] width 131 height 40
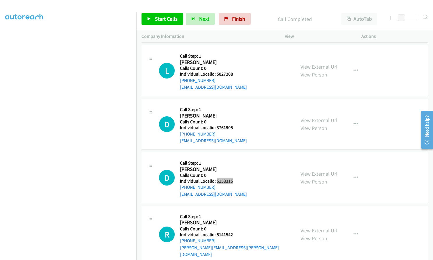
scroll to position [4140, 0]
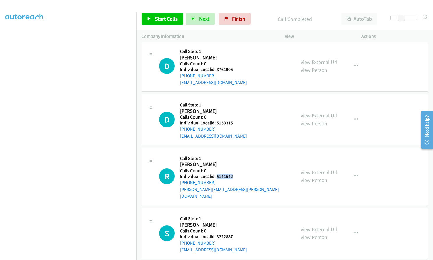
drag, startPoint x: 216, startPoint y: 128, endPoint x: 233, endPoint y: 128, distance: 17.2
click at [233, 153] on div "R Callback Scheduled Call Step: 1 [PERSON_NAME] America/New_York Calls Count: 0…" at bounding box center [224, 176] width 131 height 47
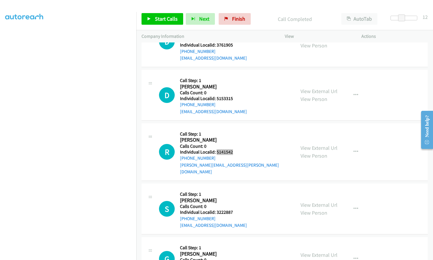
scroll to position [4176, 0]
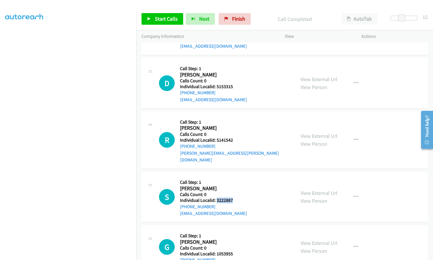
drag, startPoint x: 216, startPoint y: 145, endPoint x: 234, endPoint y: 145, distance: 18.4
click at [234, 177] on div "S Callback Scheduled Call Step: 1 [PERSON_NAME] America/New_York Calls Count: 0…" at bounding box center [224, 197] width 131 height 40
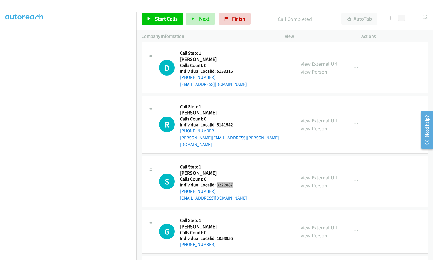
scroll to position [4249, 0]
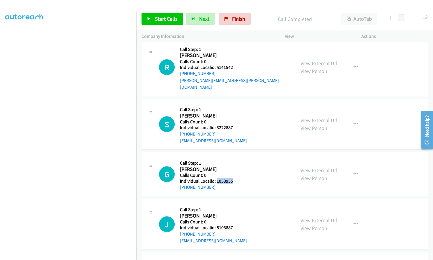
drag, startPoint x: 216, startPoint y: 128, endPoint x: 234, endPoint y: 127, distance: 17.8
click at [234, 158] on div "G Callback Scheduled Call Step: 1 [PERSON_NAME] America/New_York Calls Count: 0…" at bounding box center [224, 174] width 131 height 33
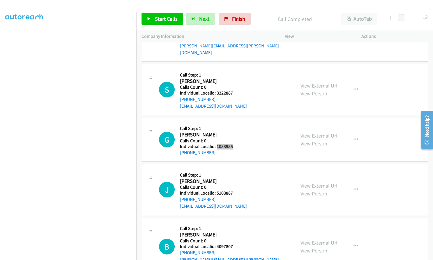
scroll to position [4285, 0]
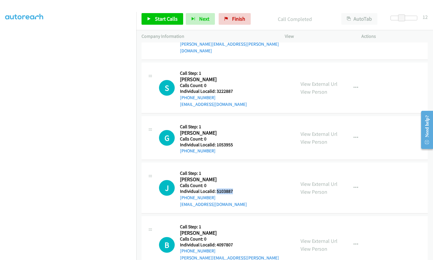
drag, startPoint x: 216, startPoint y: 136, endPoint x: 233, endPoint y: 136, distance: 16.9
click at [233, 168] on div "J Callback Scheduled Call Step: 1 [PERSON_NAME] America/[GEOGRAPHIC_DATA] Calls…" at bounding box center [224, 188] width 131 height 40
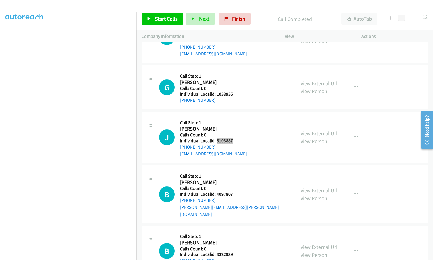
scroll to position [4336, 0]
drag, startPoint x: 216, startPoint y: 139, endPoint x: 231, endPoint y: 139, distance: 15.7
click at [231, 191] on h5 "Individual Localid: 4097807" at bounding box center [235, 194] width 110 height 6
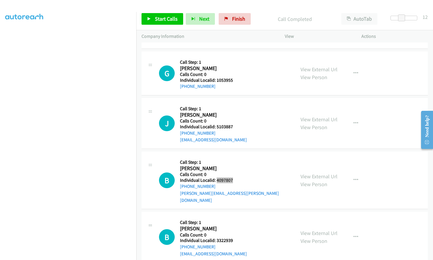
scroll to position [4380, 0]
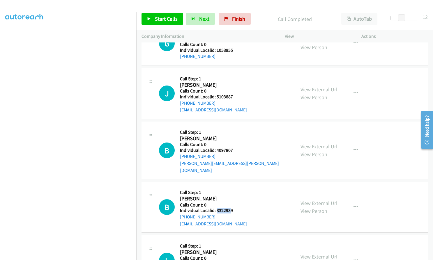
drag, startPoint x: 216, startPoint y: 148, endPoint x: 230, endPoint y: 148, distance: 14.6
click at [230, 208] on h5 "Individual Localid: 3322939" at bounding box center [213, 211] width 67 height 6
drag, startPoint x: 221, startPoint y: 148, endPoint x: 229, endPoint y: 130, distance: 19.2
click at [229, 190] on h5 "Call Step: 1" at bounding box center [213, 193] width 67 height 6
drag, startPoint x: 218, startPoint y: 149, endPoint x: 226, endPoint y: 149, distance: 8.2
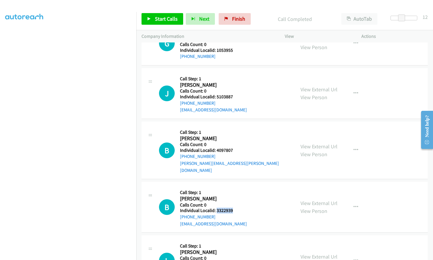
click at [236, 187] on div "B Callback Scheduled Call Step: 1 [PERSON_NAME] America/New_York Calls Count: 0…" at bounding box center [224, 207] width 131 height 40
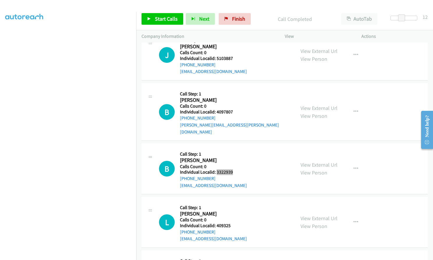
scroll to position [4424, 0]
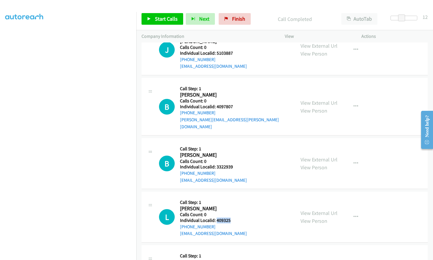
drag, startPoint x: 215, startPoint y: 159, endPoint x: 236, endPoint y: 158, distance: 20.1
click at [236, 197] on div "L Callback Scheduled Call Step: 1 [PERSON_NAME] America/New_York Calls Count: 0…" at bounding box center [224, 217] width 131 height 40
click at [168, 18] on span "Start Calls" at bounding box center [166, 18] width 23 height 7
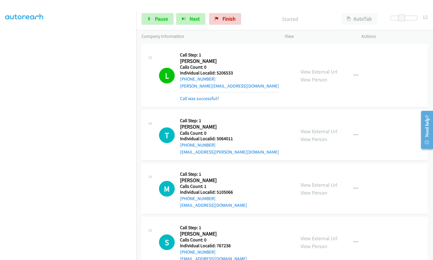
scroll to position [3703, 0]
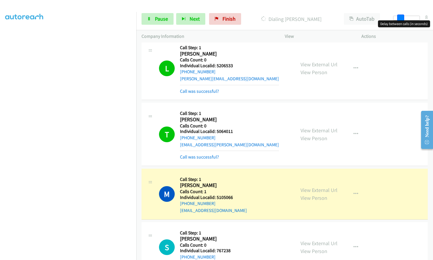
drag, startPoint x: 404, startPoint y: 17, endPoint x: 400, endPoint y: 16, distance: 3.5
click at [400, 16] on span at bounding box center [400, 18] width 7 height 7
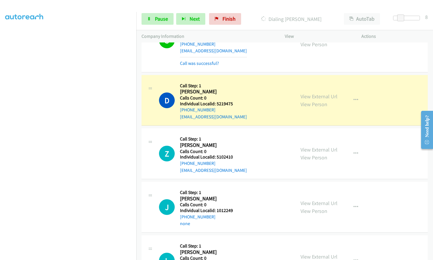
scroll to position [62, 0]
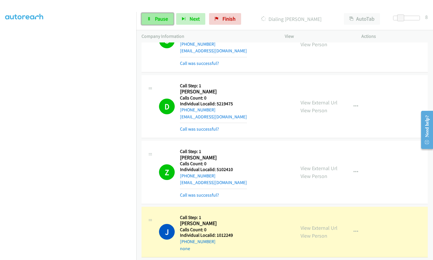
click at [151, 19] on link "Pause" at bounding box center [158, 19] width 32 height 12
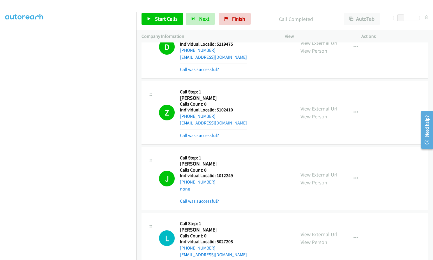
scroll to position [4001, 0]
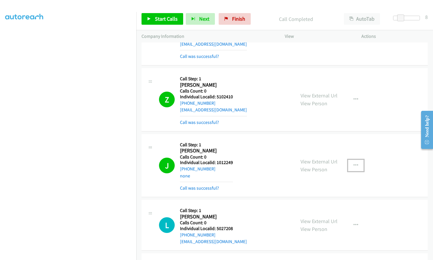
click at [353, 163] on icon "button" at bounding box center [355, 165] width 5 height 5
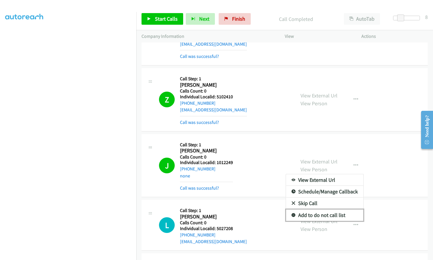
click at [291, 214] on icon at bounding box center [293, 216] width 4 height 4
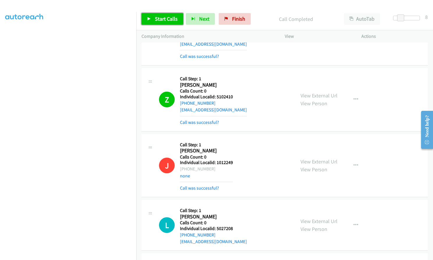
click at [165, 15] on span "Start Calls" at bounding box center [166, 18] width 23 height 7
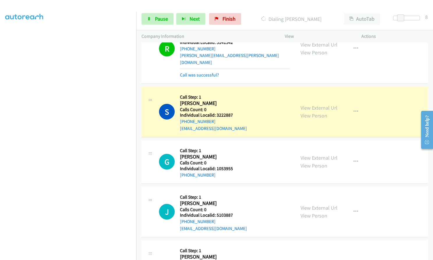
scroll to position [4387, 0]
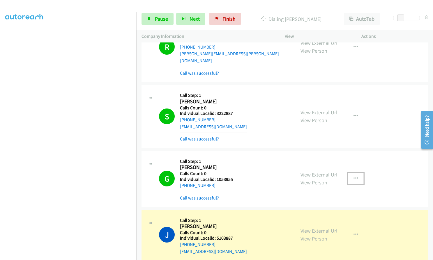
click at [353, 176] on icon "button" at bounding box center [355, 178] width 5 height 5
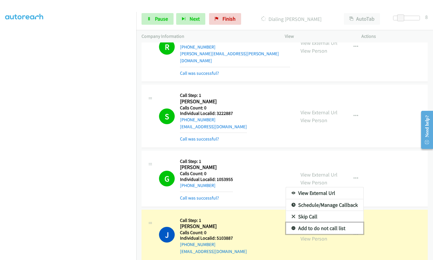
click at [291, 227] on icon at bounding box center [293, 229] width 4 height 4
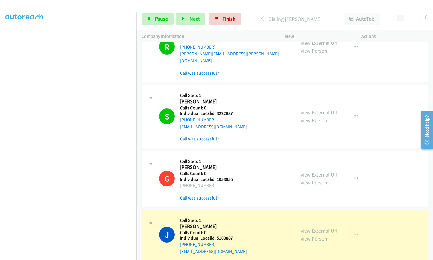
drag, startPoint x: 211, startPoint y: 129, endPoint x: 185, endPoint y: 130, distance: 25.9
click at [185, 182] on div "[PHONE_NUMBER]" at bounding box center [206, 185] width 53 height 7
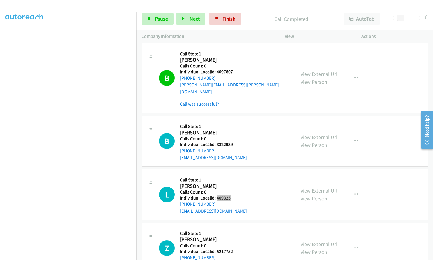
scroll to position [4620, 0]
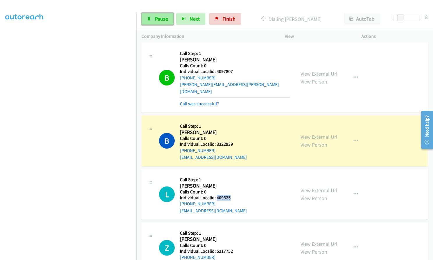
click at [156, 22] on span "Pause" at bounding box center [161, 18] width 13 height 7
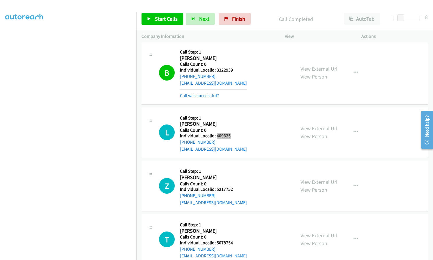
scroll to position [4693, 0]
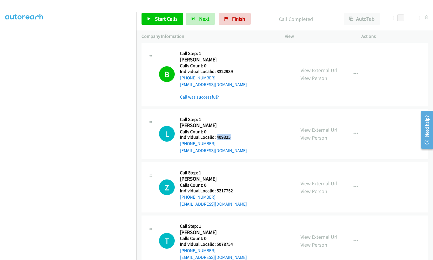
drag, startPoint x: 216, startPoint y: 75, endPoint x: 232, endPoint y: 75, distance: 16.0
click at [232, 114] on div "L Callback Scheduled Call Step: 1 [PERSON_NAME] America/New_York Calls Count: 0…" at bounding box center [224, 134] width 131 height 40
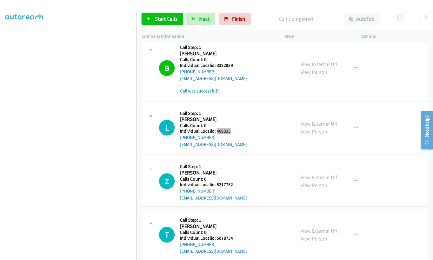
scroll to position [4700, 0]
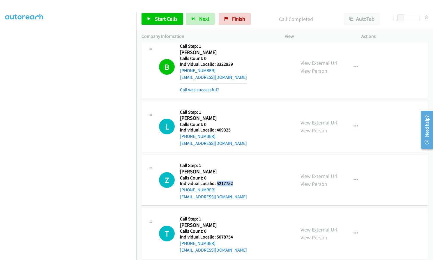
drag, startPoint x: 216, startPoint y: 121, endPoint x: 235, endPoint y: 122, distance: 18.6
click at [235, 160] on div "Z Callback Scheduled Call Step: 1 [PERSON_NAME] America/New_York Calls Count: 0…" at bounding box center [224, 180] width 131 height 40
drag, startPoint x: 215, startPoint y: 174, endPoint x: 234, endPoint y: 174, distance: 18.6
click at [234, 214] on div "T Callback Scheduled Call Step: 1 [PERSON_NAME] America/New_York Calls Count: 0…" at bounding box center [224, 234] width 131 height 40
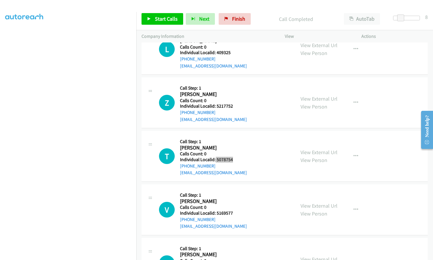
scroll to position [4780, 0]
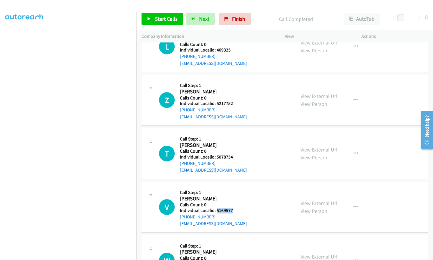
drag, startPoint x: 216, startPoint y: 149, endPoint x: 232, endPoint y: 149, distance: 16.6
click at [232, 187] on div "V Callback Scheduled Call Step: 1 [PERSON_NAME] [GEOGRAPHIC_DATA]/[GEOGRAPHIC_D…" at bounding box center [224, 207] width 131 height 40
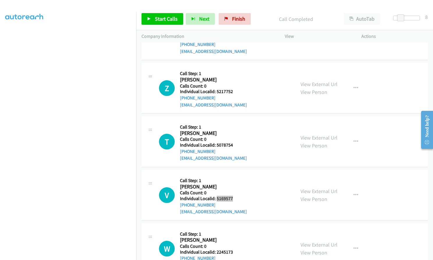
scroll to position [4817, 0]
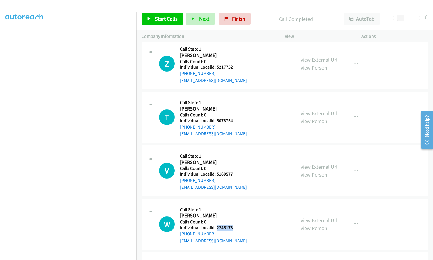
drag, startPoint x: 216, startPoint y: 166, endPoint x: 236, endPoint y: 165, distance: 19.5
click at [236, 204] on div "W Callback Scheduled Call Step: 1 [PERSON_NAME] America/New_York Calls Count: 0…" at bounding box center [224, 224] width 131 height 40
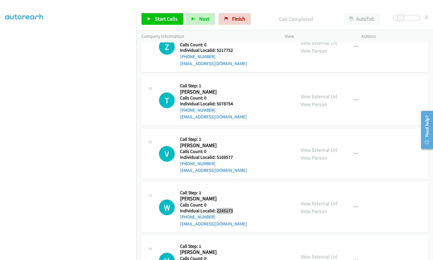
scroll to position [4875, 0]
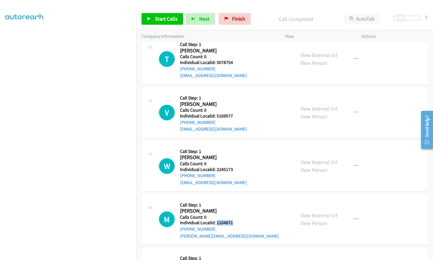
drag, startPoint x: 216, startPoint y: 161, endPoint x: 234, endPoint y: 161, distance: 18.1
click at [234, 200] on div "M Callback Scheduled Call Step: 1 [PERSON_NAME] America/New_York Calls Count: 0…" at bounding box center [224, 220] width 131 height 40
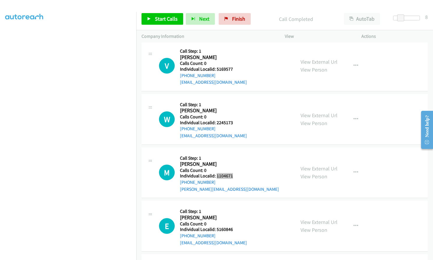
scroll to position [4933, 0]
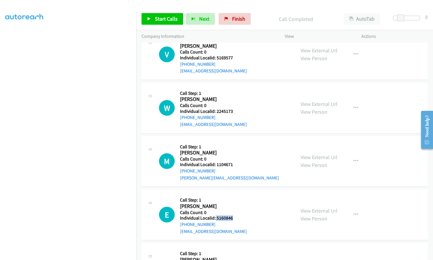
drag, startPoint x: 215, startPoint y: 155, endPoint x: 233, endPoint y: 155, distance: 18.1
click at [233, 195] on div "E Callback Scheduled Call Step: 1 [PERSON_NAME] [GEOGRAPHIC_DATA]/[GEOGRAPHIC_D…" at bounding box center [224, 215] width 131 height 40
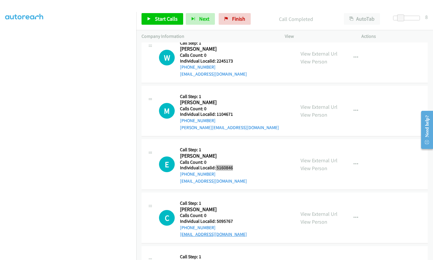
scroll to position [5006, 0]
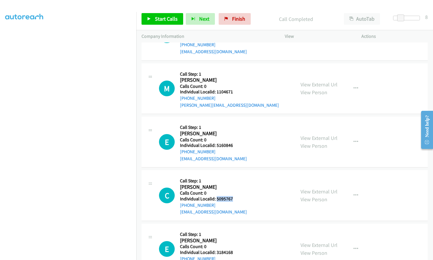
drag, startPoint x: 215, startPoint y: 137, endPoint x: 232, endPoint y: 135, distance: 17.0
click at [232, 196] on h5 "Individual Localid: 5095767" at bounding box center [213, 199] width 67 height 6
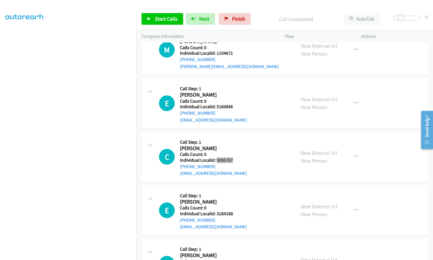
scroll to position [5050, 0]
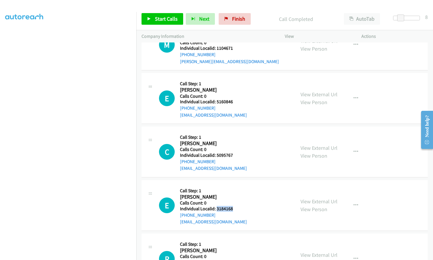
drag, startPoint x: 216, startPoint y: 146, endPoint x: 234, endPoint y: 146, distance: 17.5
click at [234, 185] on div "E Callback Scheduled Call Step: 1 [PERSON_NAME] [GEOGRAPHIC_DATA]/[GEOGRAPHIC_D…" at bounding box center [224, 205] width 131 height 40
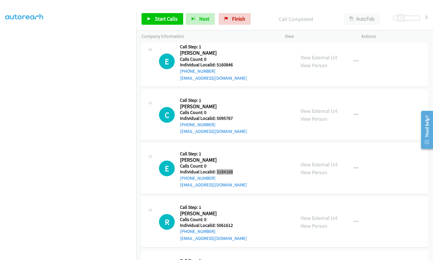
scroll to position [5108, 0]
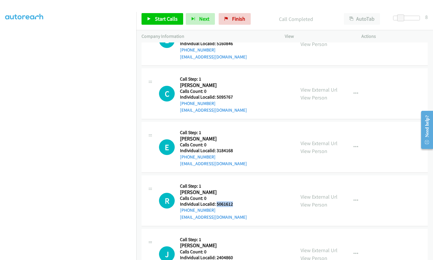
drag, startPoint x: 216, startPoint y: 142, endPoint x: 235, endPoint y: 143, distance: 19.2
click at [235, 181] on div "R Callback Scheduled Call Step: 1 [PERSON_NAME] [GEOGRAPHIC_DATA]/[GEOGRAPHIC_D…" at bounding box center [224, 201] width 131 height 40
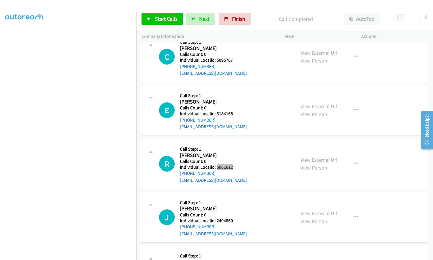
scroll to position [5159, 0]
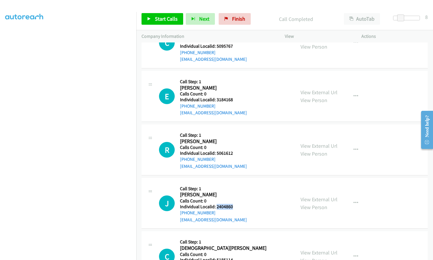
drag, startPoint x: 216, startPoint y: 144, endPoint x: 236, endPoint y: 144, distance: 20.1
click at [236, 183] on div "J Callback Scheduled Call Step: 1 [PERSON_NAME] America/New_York Calls Count: 0…" at bounding box center [224, 203] width 131 height 40
drag, startPoint x: 217, startPoint y: 199, endPoint x: 227, endPoint y: 191, distance: 12.4
click at [235, 237] on div "C Callback Scheduled Call Step: 1 [DEMOGRAPHIC_DATA][PERSON_NAME] America/New_Y…" at bounding box center [224, 257] width 131 height 40
click at [227, 252] on h5 "Calls Count: 0" at bounding box center [223, 255] width 86 height 6
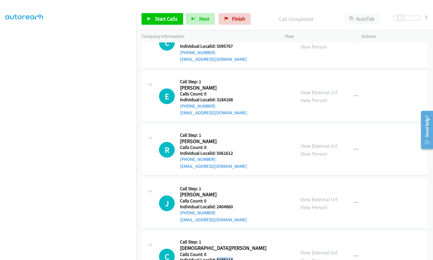
drag, startPoint x: 216, startPoint y: 199, endPoint x: 225, endPoint y: 199, distance: 9.3
click at [234, 237] on div "C Callback Scheduled Call Step: 1 [DEMOGRAPHIC_DATA][PERSON_NAME] America/New_Y…" at bounding box center [224, 257] width 131 height 40
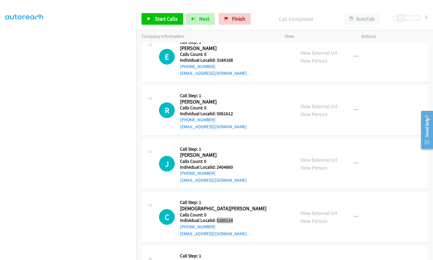
scroll to position [5202, 0]
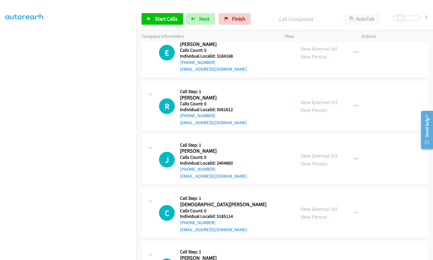
drag, startPoint x: 217, startPoint y: 206, endPoint x: 233, endPoint y: 207, distance: 16.0
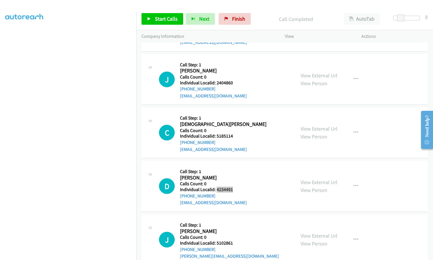
scroll to position [5290, 0]
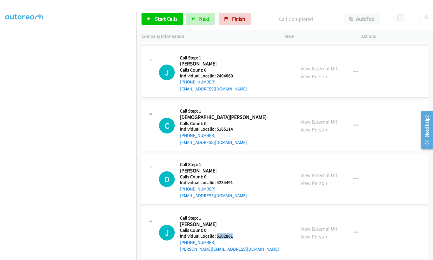
drag, startPoint x: 216, startPoint y: 174, endPoint x: 227, endPoint y: 174, distance: 10.5
click at [235, 213] on div "J Callback Scheduled Call Step: 1 [PERSON_NAME] America/New_York Calls Count: 0…" at bounding box center [224, 233] width 131 height 40
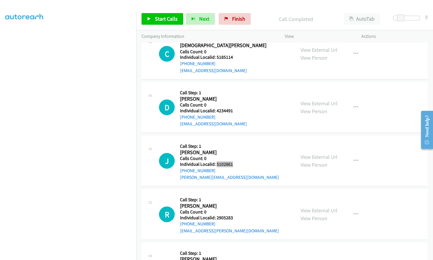
scroll to position [5363, 0]
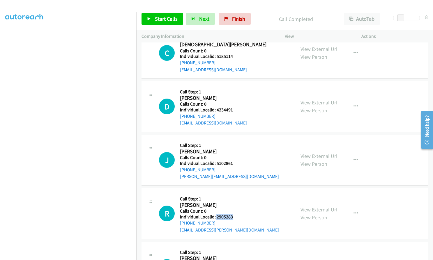
drag, startPoint x: 219, startPoint y: 154, endPoint x: 237, endPoint y: 156, distance: 18.7
click at [237, 194] on div "R Callback Scheduled Call Step: 1 [PERSON_NAME] America/[GEOGRAPHIC_DATA] Calls…" at bounding box center [224, 214] width 131 height 40
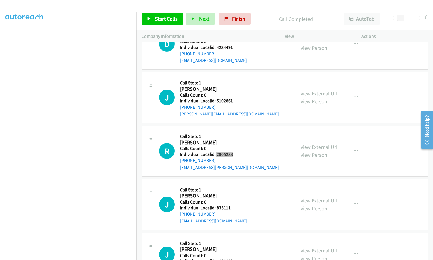
scroll to position [5428, 0]
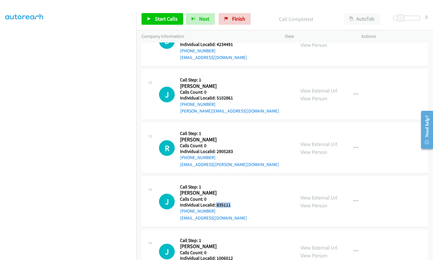
drag, startPoint x: 215, startPoint y: 143, endPoint x: 230, endPoint y: 143, distance: 15.1
click at [230, 182] on div "J Callback Scheduled Call Step: 1 [PERSON_NAME] America/New_York Calls Count: 0…" at bounding box center [224, 202] width 131 height 40
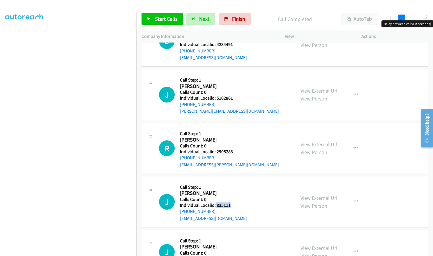
drag, startPoint x: 402, startPoint y: 16, endPoint x: 405, endPoint y: 16, distance: 3.5
click at [405, 16] on div at bounding box center [403, 18] width 27 height 5
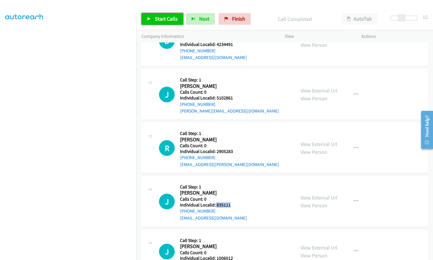
click at [154, 19] on link "Start Calls" at bounding box center [163, 19] width 42 height 12
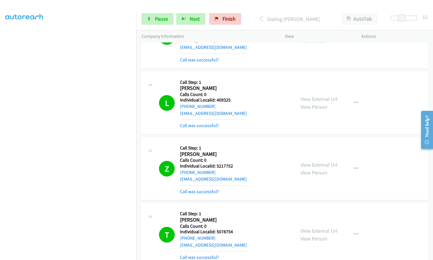
scroll to position [4736, 0]
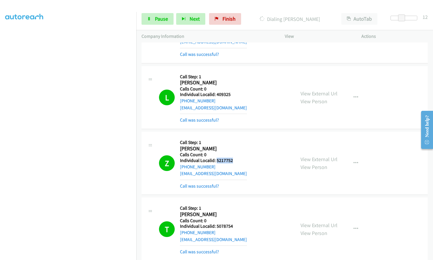
drag, startPoint x: 221, startPoint y: 100, endPoint x: 235, endPoint y: 100, distance: 14.6
click at [235, 137] on div "Z Callback Scheduled Call Step: 1 [PERSON_NAME] America/New_York Calls Count: 0…" at bounding box center [224, 163] width 131 height 52
drag, startPoint x: 215, startPoint y: 164, endPoint x: 234, endPoint y: 165, distance: 18.9
click at [234, 203] on div "T Callback Scheduled Call Step: 1 [PERSON_NAME] America/New_York Calls Count: 0…" at bounding box center [224, 229] width 131 height 52
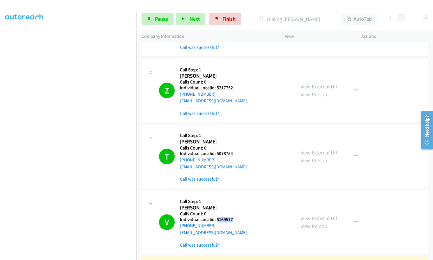
drag, startPoint x: 220, startPoint y: 157, endPoint x: 236, endPoint y: 157, distance: 15.7
click at [236, 196] on div "V Callback Scheduled Call Step: 1 [PERSON_NAME] [GEOGRAPHIC_DATA]/[GEOGRAPHIC_D…" at bounding box center [224, 222] width 131 height 52
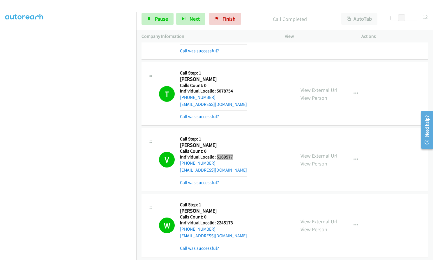
scroll to position [4903, 0]
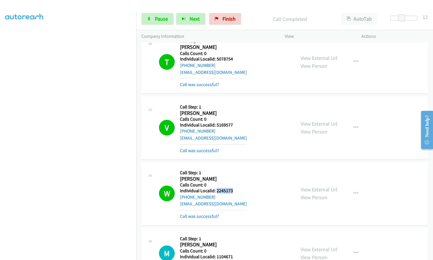
drag, startPoint x: 217, startPoint y: 129, endPoint x: 236, endPoint y: 128, distance: 18.9
click at [236, 167] on div "W Callback Scheduled Call Step: 1 [PERSON_NAME] America/New_York Calls Count: 0…" at bounding box center [224, 193] width 131 height 52
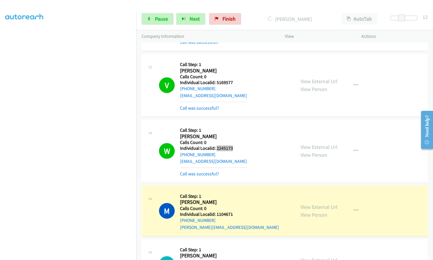
scroll to position [4947, 0]
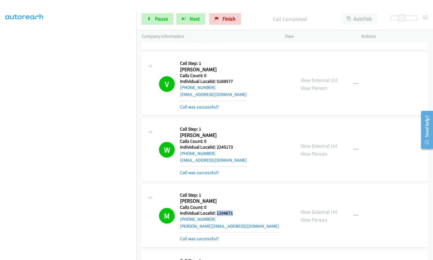
drag, startPoint x: 216, startPoint y: 150, endPoint x: 239, endPoint y: 151, distance: 22.4
click at [239, 190] on div "M Callback Scheduled Call Step: 1 [PERSON_NAME] America/New_York Calls Count: 0…" at bounding box center [224, 216] width 131 height 52
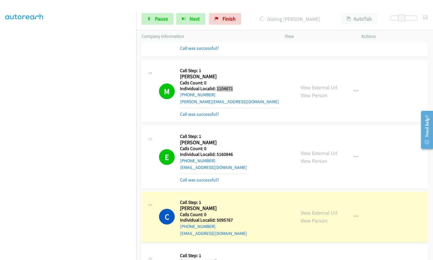
scroll to position [5078, 0]
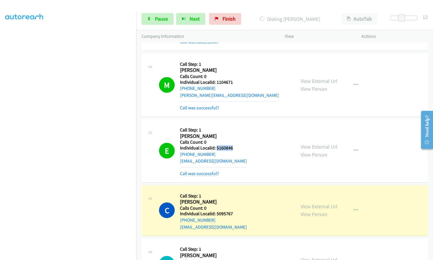
drag, startPoint x: 216, startPoint y: 86, endPoint x: 232, endPoint y: 86, distance: 16.3
click at [232, 125] on div "E Callback Scheduled Call Step: 1 [PERSON_NAME] [GEOGRAPHIC_DATA]/[GEOGRAPHIC_D…" at bounding box center [224, 151] width 131 height 52
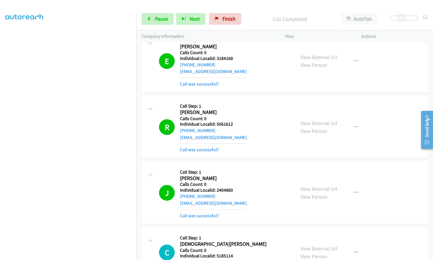
scroll to position [5303, 0]
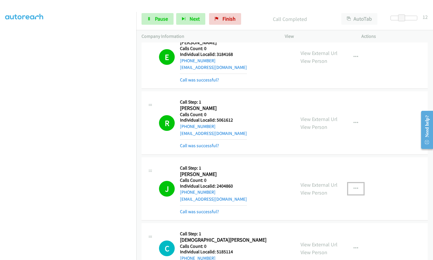
click at [353, 187] on icon "button" at bounding box center [355, 189] width 5 height 5
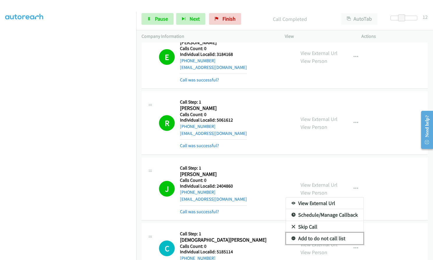
click at [292, 237] on icon at bounding box center [293, 239] width 4 height 4
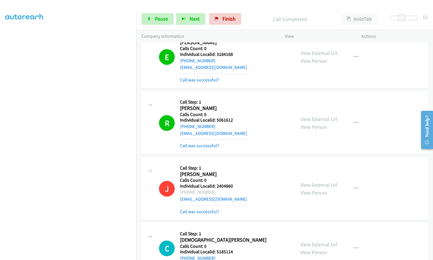
drag, startPoint x: 216, startPoint y: 131, endPoint x: 185, endPoint y: 129, distance: 30.9
click at [185, 189] on div "[PHONE_NUMBER]" at bounding box center [213, 192] width 67 height 7
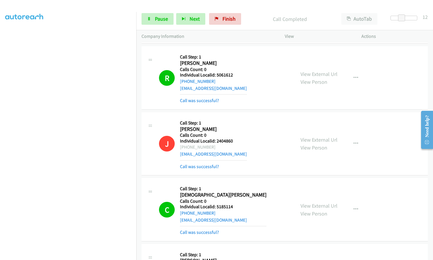
scroll to position [5354, 0]
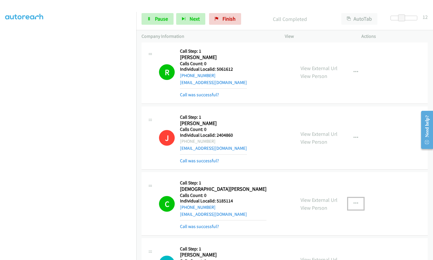
click at [356, 198] on button "button" at bounding box center [356, 204] width 16 height 12
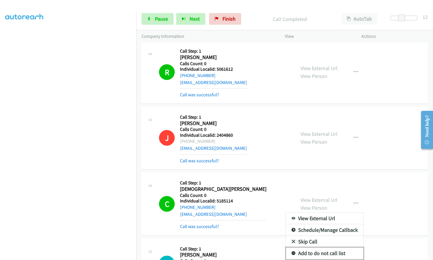
click at [291, 252] on icon at bounding box center [293, 254] width 4 height 4
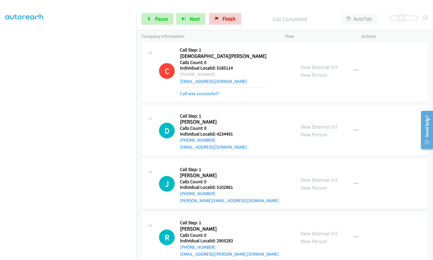
scroll to position [5485, 0]
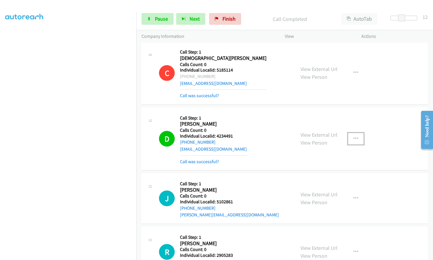
click at [353, 137] on icon "button" at bounding box center [355, 139] width 5 height 5
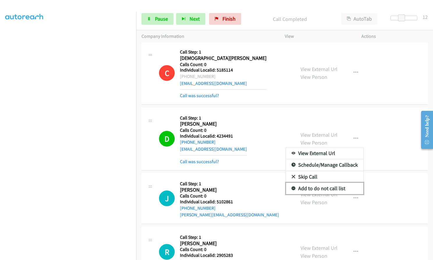
click at [291, 187] on icon at bounding box center [293, 189] width 4 height 4
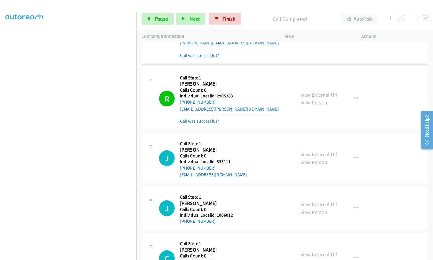
scroll to position [5660, 0]
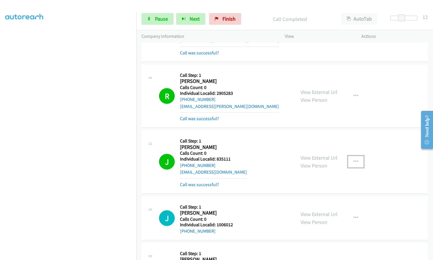
click at [356, 156] on button "button" at bounding box center [356, 162] width 16 height 12
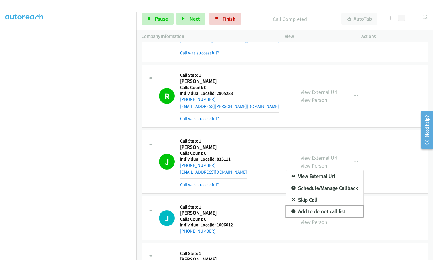
click at [293, 206] on link "Add to do not call list" at bounding box center [324, 212] width 77 height 12
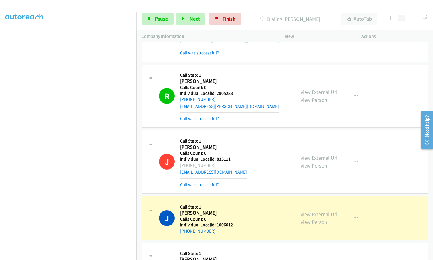
drag, startPoint x: 185, startPoint y: 103, endPoint x: 212, endPoint y: 103, distance: 26.8
click at [213, 162] on div "[PHONE_NUMBER]" at bounding box center [213, 165] width 67 height 7
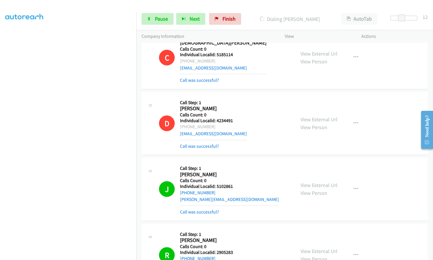
scroll to position [5500, 0]
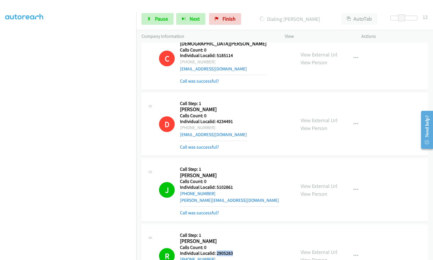
drag, startPoint x: 219, startPoint y: 191, endPoint x: 236, endPoint y: 190, distance: 17.5
click at [236, 230] on div "R Callback Scheduled Call Step: 1 [PERSON_NAME] America/[GEOGRAPHIC_DATA] Calls…" at bounding box center [224, 256] width 131 height 52
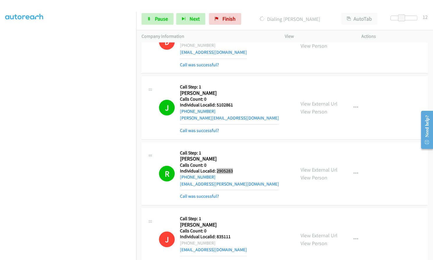
scroll to position [5595, 0]
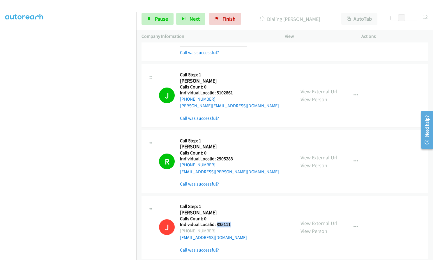
drag, startPoint x: 215, startPoint y: 164, endPoint x: 231, endPoint y: 162, distance: 15.8
click at [231, 201] on div "J Callback Scheduled Call Step: 1 [PERSON_NAME] America/New_York Calls Count: 0…" at bounding box center [224, 227] width 131 height 52
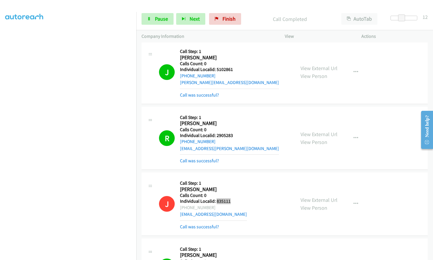
scroll to position [5697, 0]
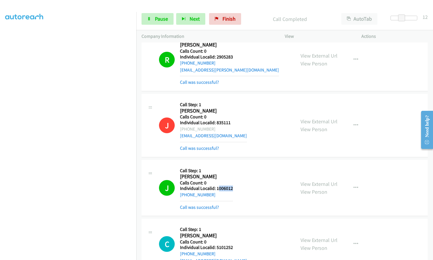
drag, startPoint x: 217, startPoint y: 127, endPoint x: 231, endPoint y: 126, distance: 14.0
click at [231, 186] on h5 "Individual Localid: 1006012" at bounding box center [206, 189] width 53 height 6
click at [220, 180] on h5 "Calls Count: 0" at bounding box center [206, 183] width 53 height 6
drag, startPoint x: 216, startPoint y: 126, endPoint x: 235, endPoint y: 127, distance: 19.3
click at [236, 165] on div "J Callback Scheduled Call Step: 1 [PERSON_NAME] America/[GEOGRAPHIC_DATA] Calls…" at bounding box center [224, 188] width 131 height 46
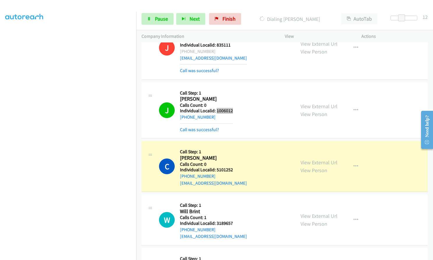
scroll to position [5777, 0]
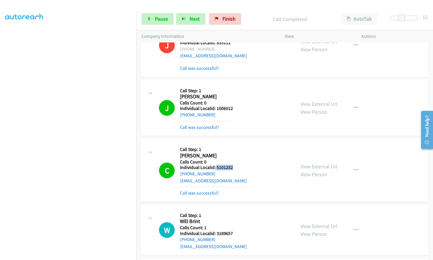
drag, startPoint x: 215, startPoint y: 105, endPoint x: 234, endPoint y: 105, distance: 18.6
click at [234, 144] on div "C Callback Scheduled Call Step: 1 [PERSON_NAME] America/New_York Calls Count: 0…" at bounding box center [224, 170] width 131 height 52
drag, startPoint x: 215, startPoint y: 171, endPoint x: 234, endPoint y: 171, distance: 19.2
click at [234, 210] on div "W Callback Scheduled Call Step: 1 Will Brint America/New_York Calls Count: 1 In…" at bounding box center [224, 236] width 131 height 52
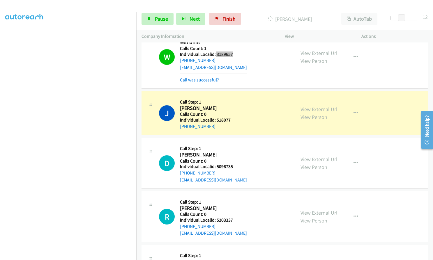
scroll to position [5951, 0]
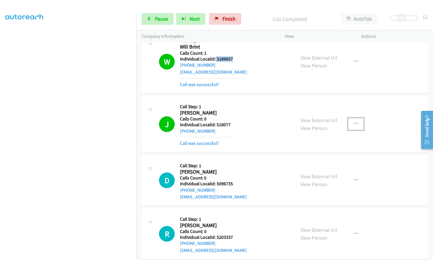
click at [354, 122] on icon "button" at bounding box center [355, 124] width 5 height 5
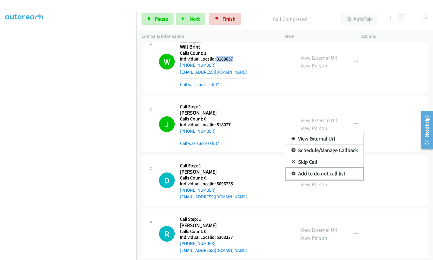
click at [291, 172] on icon at bounding box center [293, 174] width 4 height 4
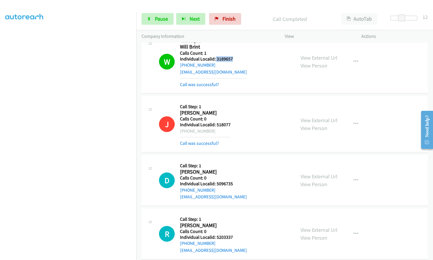
drag, startPoint x: 190, startPoint y: 69, endPoint x: 211, endPoint y: 69, distance: 20.4
click at [211, 128] on div "[PHONE_NUMBER]" at bounding box center [205, 131] width 51 height 7
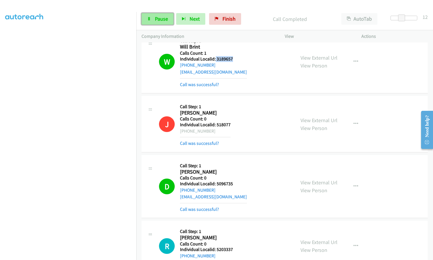
click at [159, 17] on span "Pause" at bounding box center [161, 18] width 13 height 7
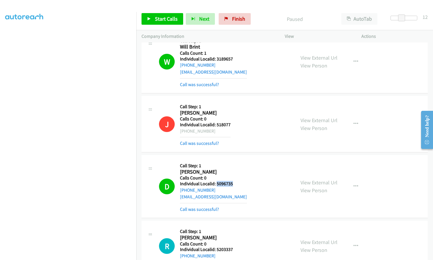
drag, startPoint x: 215, startPoint y: 123, endPoint x: 236, endPoint y: 123, distance: 20.7
click at [238, 160] on div "D Callback Scheduled Call Step: 1 [PERSON_NAME] America/New_York Calls Count: 0…" at bounding box center [224, 186] width 131 height 52
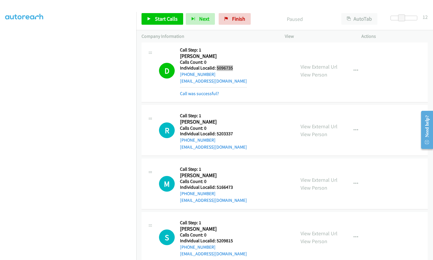
scroll to position [6068, 0]
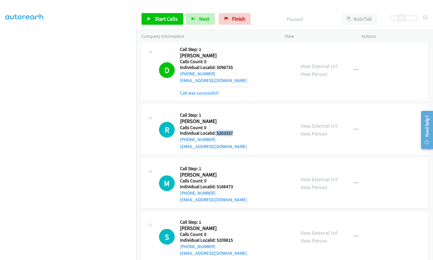
drag, startPoint x: 215, startPoint y: 72, endPoint x: 233, endPoint y: 72, distance: 17.8
click at [233, 110] on div "R Callback Scheduled Call Step: 1 [PERSON_NAME] [GEOGRAPHIC_DATA]/[GEOGRAPHIC_D…" at bounding box center [224, 130] width 131 height 40
drag, startPoint x: 216, startPoint y: 123, endPoint x: 235, endPoint y: 125, distance: 19.3
click at [235, 184] on h5 "Individual Localid: 5166473" at bounding box center [213, 187] width 67 height 6
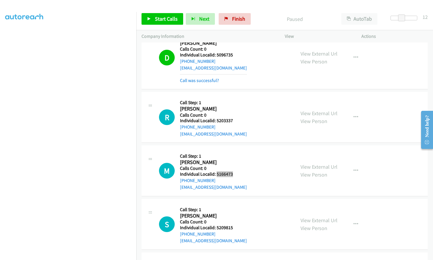
scroll to position [6111, 0]
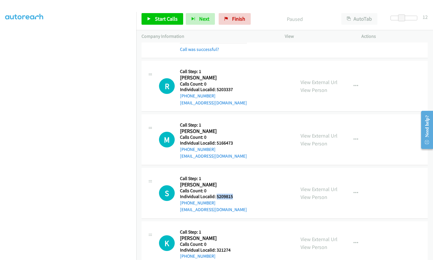
drag, startPoint x: 216, startPoint y: 135, endPoint x: 235, endPoint y: 135, distance: 18.6
click at [235, 173] on div "S Callback Scheduled Call Step: 1 [PERSON_NAME] America/New_York Calls Count: 0…" at bounding box center [224, 193] width 131 height 40
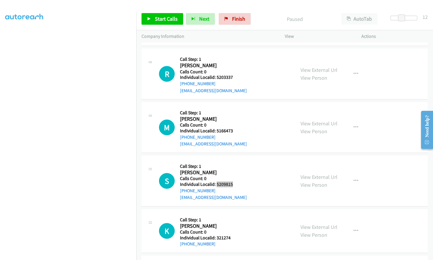
scroll to position [6155, 0]
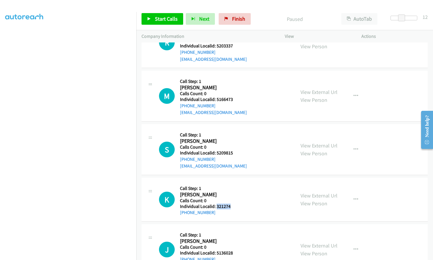
drag, startPoint x: 215, startPoint y: 146, endPoint x: 231, endPoint y: 144, distance: 15.2
click at [231, 183] on div "K Callback Scheduled Call Step: 1 [PERSON_NAME] America/[GEOGRAPHIC_DATA] Calls…" at bounding box center [224, 199] width 131 height 33
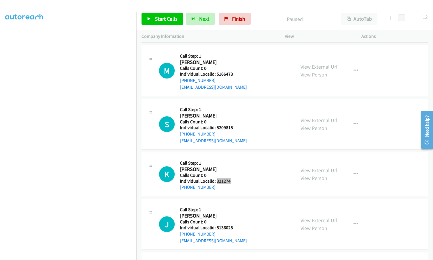
scroll to position [6184, 0]
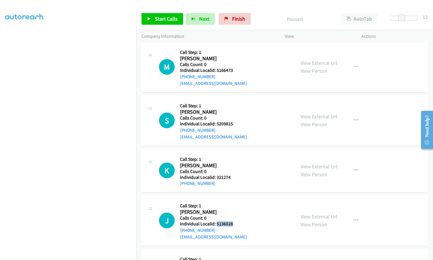
drag, startPoint x: 216, startPoint y: 162, endPoint x: 235, endPoint y: 162, distance: 19.2
click at [235, 201] on div "J Callback Scheduled Call Step: 1 [PERSON_NAME] America/New_York Calls Count: 0…" at bounding box center [224, 221] width 131 height 40
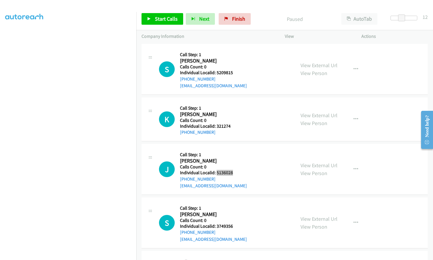
scroll to position [6242, 0]
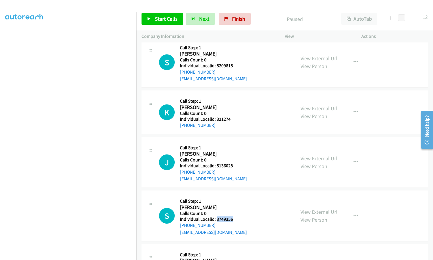
drag, startPoint x: 216, startPoint y: 157, endPoint x: 235, endPoint y: 158, distance: 18.7
click at [235, 196] on div "S Callback Scheduled Call Step: 1 [PERSON_NAME] America/[GEOGRAPHIC_DATA] Calls…" at bounding box center [224, 216] width 131 height 40
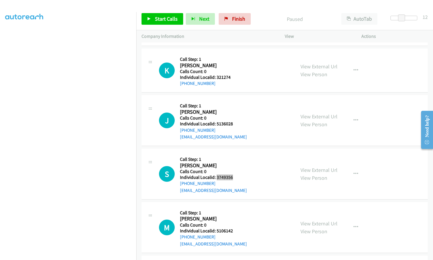
scroll to position [6286, 0]
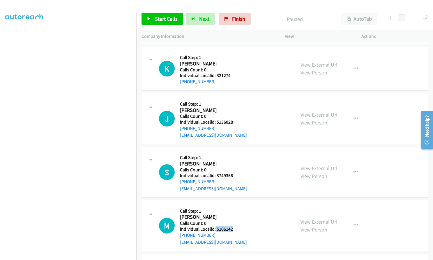
drag, startPoint x: 215, startPoint y: 166, endPoint x: 236, endPoint y: 167, distance: 20.7
click at [236, 206] on div "M Callback Scheduled Call Step: 1 [PERSON_NAME] America/New_York Calls Count: 0…" at bounding box center [224, 226] width 131 height 40
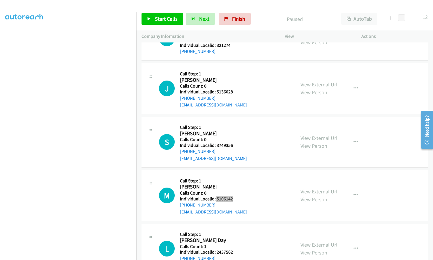
scroll to position [6330, 0]
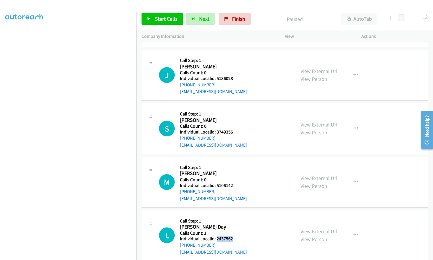
drag, startPoint x: 216, startPoint y: 176, endPoint x: 236, endPoint y: 176, distance: 20.1
click at [236, 216] on div "L Callback Scheduled Call Step: 1 [PERSON_NAME] Day America/New_York Calls Coun…" at bounding box center [224, 236] width 131 height 40
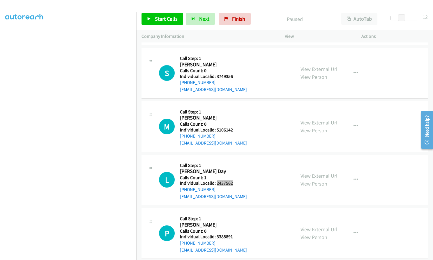
scroll to position [6388, 0]
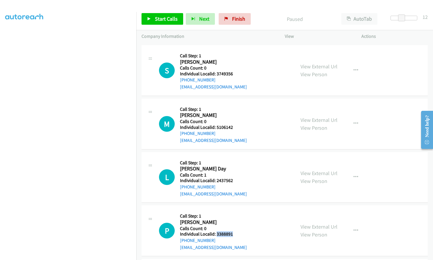
drag, startPoint x: 215, startPoint y: 172, endPoint x: 237, endPoint y: 172, distance: 21.5
click at [237, 211] on div "P Callback Scheduled Call Step: 1 [PERSON_NAME] America/[GEOGRAPHIC_DATA] Calls…" at bounding box center [224, 231] width 131 height 40
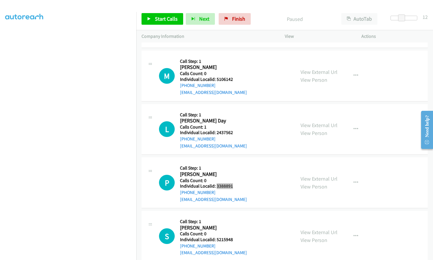
scroll to position [6461, 0]
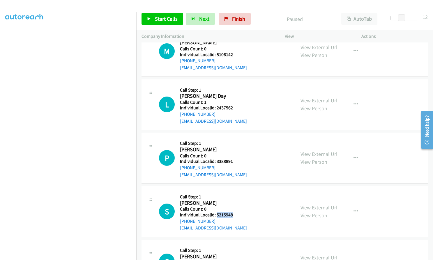
drag, startPoint x: 215, startPoint y: 153, endPoint x: 237, endPoint y: 153, distance: 21.8
click at [239, 192] on div "S Callback Scheduled Call Step: 1 [PERSON_NAME] America/New_York Calls Count: 0…" at bounding box center [224, 212] width 131 height 40
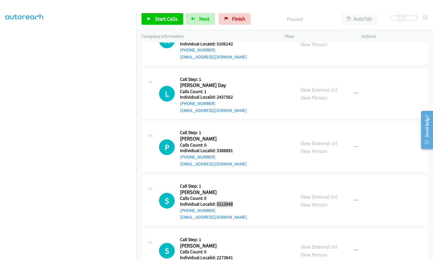
scroll to position [6483, 0]
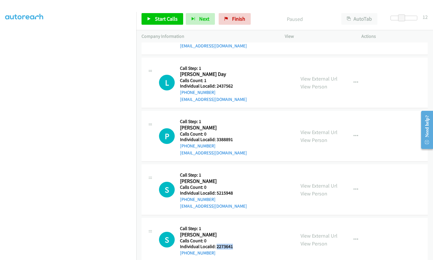
drag, startPoint x: 216, startPoint y: 184, endPoint x: 236, endPoint y: 186, distance: 20.2
click at [236, 223] on div "S Callback Scheduled Call Step: 1 [PERSON_NAME] America/New_York Calls Count: 0…" at bounding box center [224, 239] width 131 height 33
drag, startPoint x: 216, startPoint y: 231, endPoint x: 236, endPoint y: 232, distance: 19.8
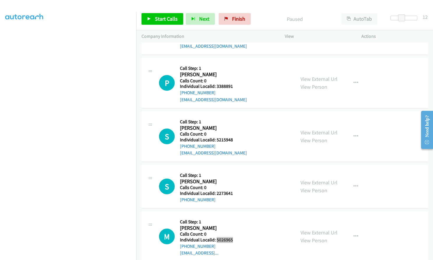
scroll to position [6541, 0]
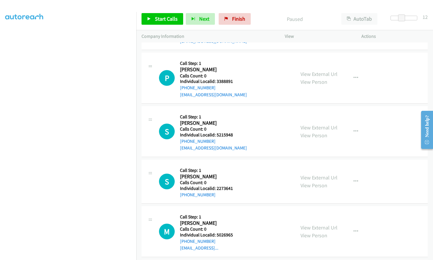
drag, startPoint x: 216, startPoint y: 226, endPoint x: 235, endPoint y: 225, distance: 18.6
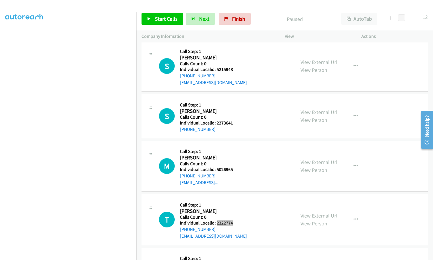
scroll to position [6614, 0]
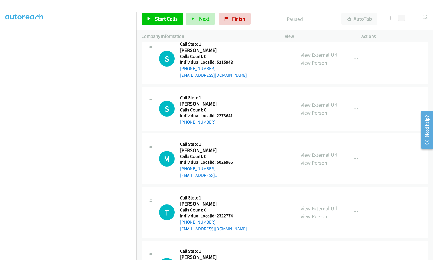
drag, startPoint x: 216, startPoint y: 206, endPoint x: 234, endPoint y: 206, distance: 17.5
click at [256, 12] on div "Start Calls Pause Next Finish Paused AutoTab AutoTab 12" at bounding box center [284, 19] width 297 height 22
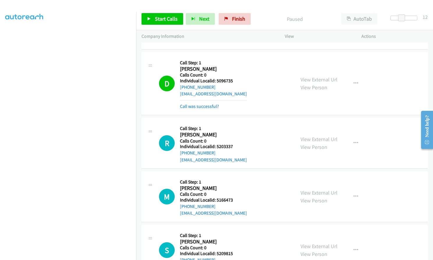
scroll to position [6068, 0]
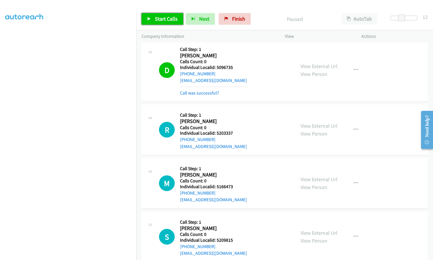
click at [167, 20] on span "Start Calls" at bounding box center [166, 18] width 23 height 7
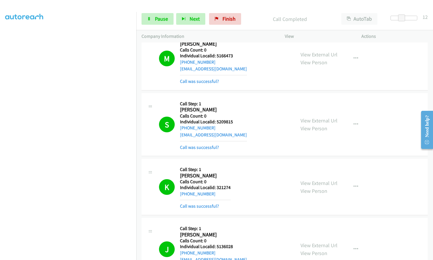
scroll to position [66, 0]
drag, startPoint x: 215, startPoint y: 126, endPoint x: 235, endPoint y: 125, distance: 19.8
click at [235, 164] on div "K Callback Scheduled Call Step: 1 [PERSON_NAME] America/[GEOGRAPHIC_DATA] Calls…" at bounding box center [224, 187] width 131 height 46
drag, startPoint x: 218, startPoint y: 183, endPoint x: 233, endPoint y: 183, distance: 15.4
click at [233, 223] on div "J Callback Scheduled Call Step: 1 [PERSON_NAME] America/New_York Calls Count: 0…" at bounding box center [224, 249] width 131 height 52
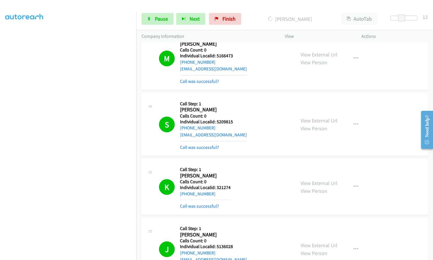
click at [226, 232] on h2 "[PERSON_NAME]" at bounding box center [213, 235] width 67 height 7
drag, startPoint x: 215, startPoint y: 185, endPoint x: 238, endPoint y: 185, distance: 23.0
click at [238, 223] on div "J Callback Scheduled Call Step: 1 [PERSON_NAME] America/New_York Calls Count: 0…" at bounding box center [224, 249] width 131 height 52
drag, startPoint x: 223, startPoint y: 187, endPoint x: 213, endPoint y: 176, distance: 15.7
click at [213, 232] on h2 "[PERSON_NAME]" at bounding box center [213, 235] width 67 height 7
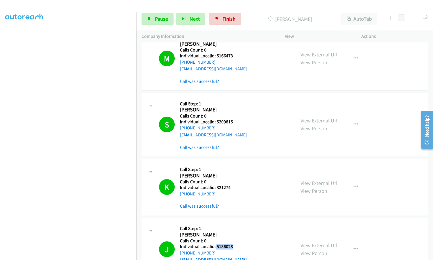
drag, startPoint x: 215, startPoint y: 184, endPoint x: 229, endPoint y: 185, distance: 14.1
click at [238, 223] on div "J Callback Scheduled Call Step: 1 [PERSON_NAME] America/New_York Calls Count: 0…" at bounding box center [224, 249] width 131 height 52
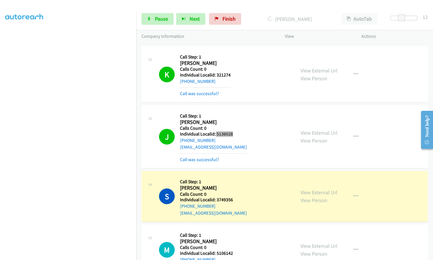
scroll to position [6344, 0]
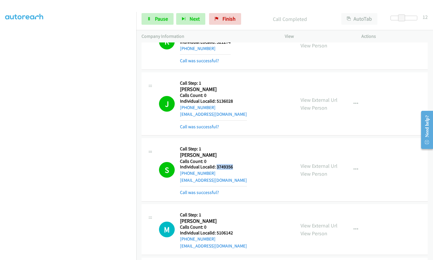
drag, startPoint x: 219, startPoint y: 106, endPoint x: 236, endPoint y: 106, distance: 16.9
click at [236, 144] on div "S Callback Scheduled Call Step: 1 [PERSON_NAME] America/[GEOGRAPHIC_DATA] Calls…" at bounding box center [224, 170] width 131 height 52
drag, startPoint x: 217, startPoint y: 171, endPoint x: 235, endPoint y: 172, distance: 18.4
click at [235, 210] on div "M Callback Scheduled Call Step: 1 [PERSON_NAME] America/New_York Calls Count: 0…" at bounding box center [224, 236] width 131 height 52
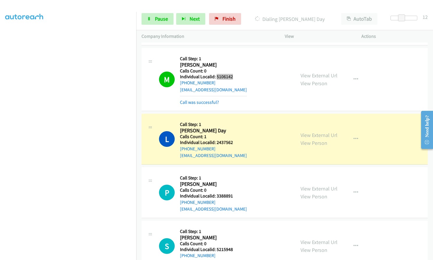
scroll to position [6519, 0]
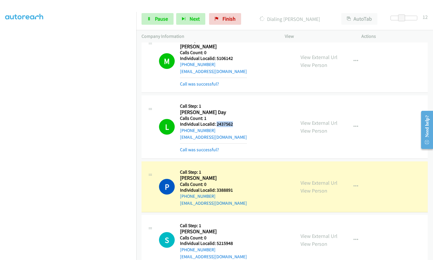
drag, startPoint x: 215, startPoint y: 61, endPoint x: 235, endPoint y: 61, distance: 19.5
click at [235, 101] on div "L Callback Scheduled Call Step: 1 [PERSON_NAME] Day America/New_York Calls Coun…" at bounding box center [224, 127] width 131 height 52
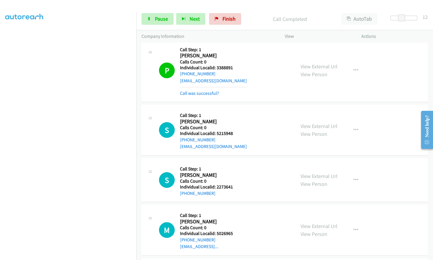
scroll to position [6643, 0]
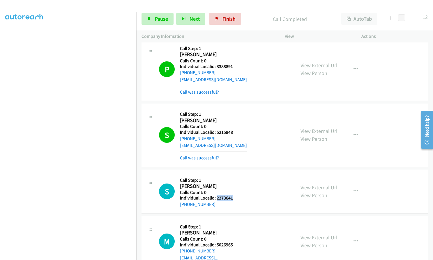
drag, startPoint x: 217, startPoint y: 137, endPoint x: 238, endPoint y: 136, distance: 21.6
click at [238, 175] on div "S Callback Scheduled Call Step: 1 [PERSON_NAME] America/New_York Calls Count: 0…" at bounding box center [224, 191] width 131 height 33
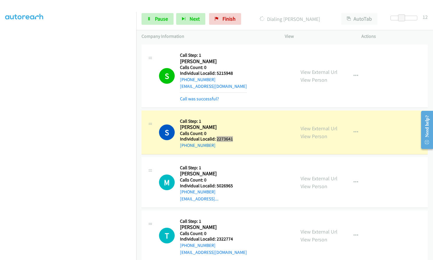
scroll to position [6723, 0]
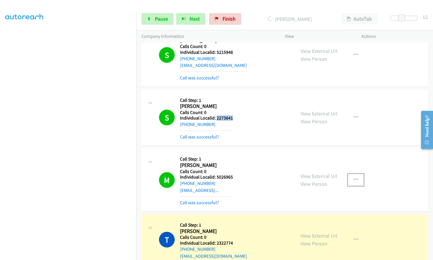
click at [356, 174] on button "button" at bounding box center [356, 180] width 16 height 12
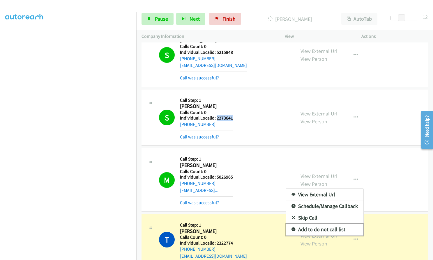
click at [291, 228] on icon at bounding box center [293, 230] width 4 height 4
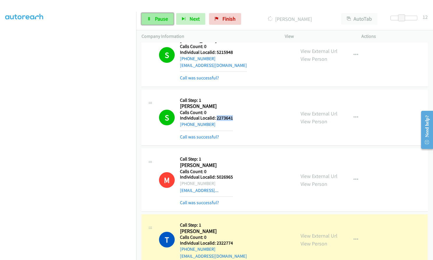
click at [161, 17] on span "Pause" at bounding box center [161, 18] width 13 height 7
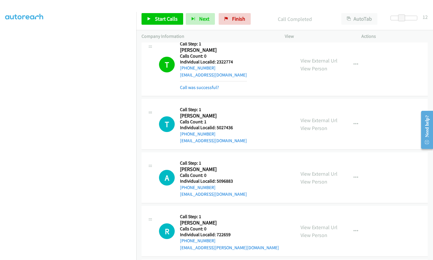
scroll to position [6905, 0]
drag, startPoint x: 215, startPoint y: 119, endPoint x: 235, endPoint y: 118, distance: 20.4
click at [235, 157] on div "A Callback Scheduled Call Step: 1 [PERSON_NAME] [GEOGRAPHIC_DATA]/[GEOGRAPHIC_D…" at bounding box center [224, 177] width 131 height 40
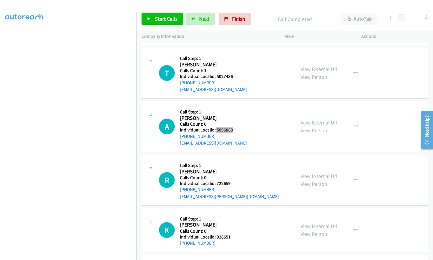
scroll to position [6970, 0]
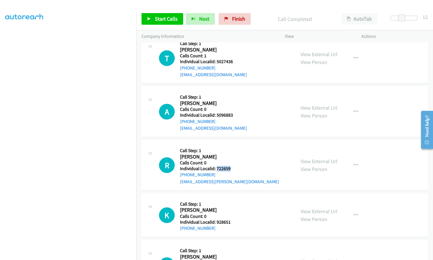
drag, startPoint x: 215, startPoint y: 106, endPoint x: 231, endPoint y: 105, distance: 15.5
click at [231, 145] on div "R Callback Scheduled Call Step: 1 [PERSON_NAME] America/New_York Calls Count: 0…" at bounding box center [224, 165] width 131 height 40
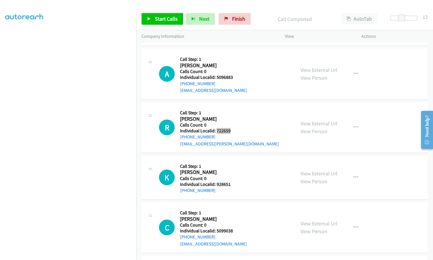
scroll to position [7014, 0]
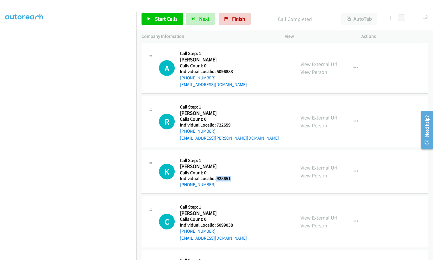
drag, startPoint x: 215, startPoint y: 116, endPoint x: 236, endPoint y: 116, distance: 21.0
click at [236, 155] on div "K Callback Scheduled Call Step: 1 [PERSON_NAME] America/New_York Calls Count: 0…" at bounding box center [224, 171] width 131 height 33
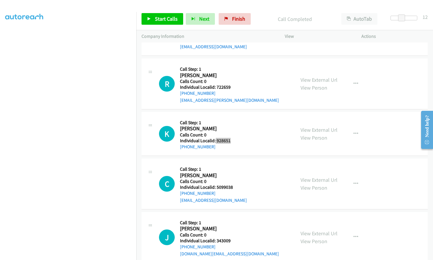
scroll to position [7058, 0]
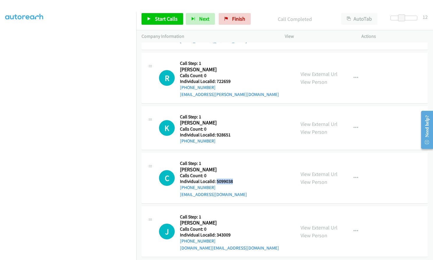
drag, startPoint x: 215, startPoint y: 119, endPoint x: 232, endPoint y: 119, distance: 16.6
click at [232, 158] on div "C Callback Scheduled Call Step: 1 [PERSON_NAME] America/New_York Calls Count: 0…" at bounding box center [224, 178] width 131 height 40
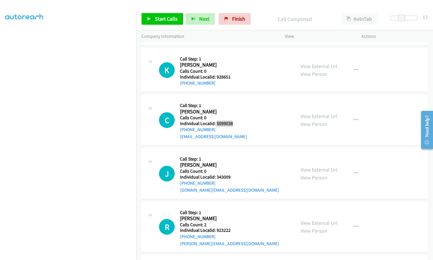
scroll to position [7116, 0]
drag, startPoint x: 215, startPoint y: 115, endPoint x: 231, endPoint y: 114, distance: 16.0
click at [231, 153] on div "J Callback Scheduled Call Step: 1 [PERSON_NAME] America/New_York Calls Count: 0…" at bounding box center [224, 173] width 131 height 40
drag, startPoint x: 219, startPoint y: 168, endPoint x: 232, endPoint y: 168, distance: 13.1
click at [232, 227] on h5 "Individual Localid: 923222" at bounding box center [229, 230] width 99 height 6
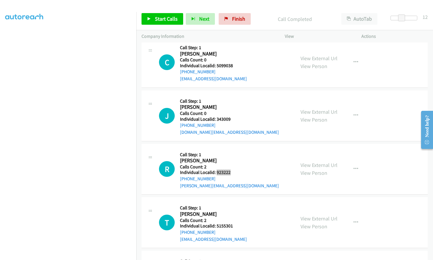
scroll to position [7174, 0]
drag, startPoint x: 217, startPoint y: 163, endPoint x: 233, endPoint y: 163, distance: 16.6
click at [234, 202] on div "T Callback Scheduled Call Step: 1 [PERSON_NAME] America/New_York Calls Count: 2…" at bounding box center [224, 222] width 131 height 40
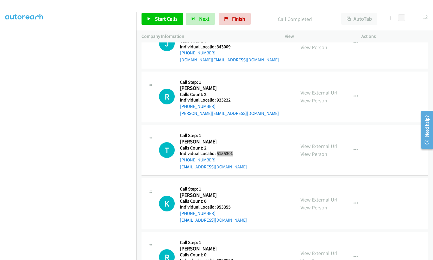
scroll to position [7247, 0]
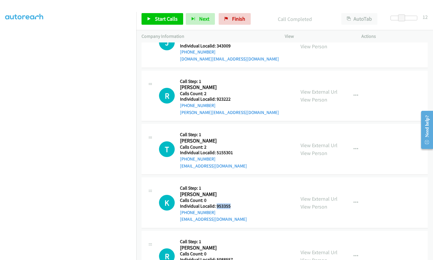
drag, startPoint x: 215, startPoint y: 143, endPoint x: 222, endPoint y: 145, distance: 6.6
click at [234, 183] on div "K Callback Scheduled Call Step: 1 [PERSON_NAME] America/New_York Calls Count: 0…" at bounding box center [224, 203] width 131 height 40
drag, startPoint x: 222, startPoint y: 145, endPoint x: 224, endPoint y: 151, distance: 6.5
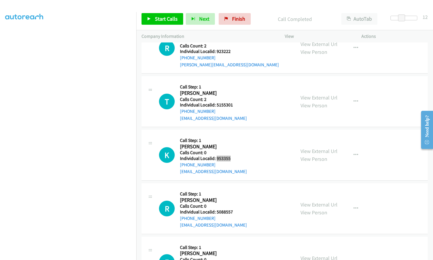
scroll to position [7298, 0]
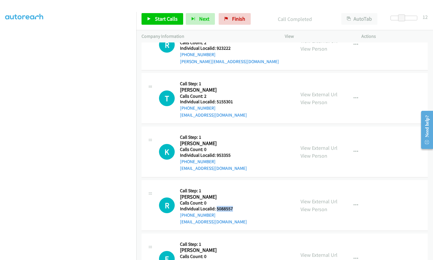
drag, startPoint x: 216, startPoint y: 146, endPoint x: 233, endPoint y: 145, distance: 16.9
click at [233, 185] on div "R Callback Scheduled Call Step: 1 [PERSON_NAME] America/New_York Calls Count: 0…" at bounding box center [224, 205] width 131 height 40
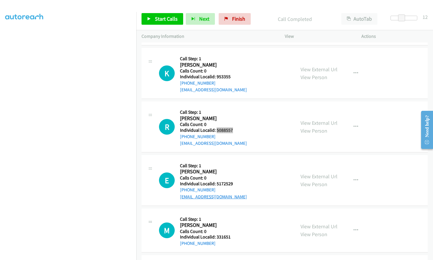
scroll to position [7385, 0]
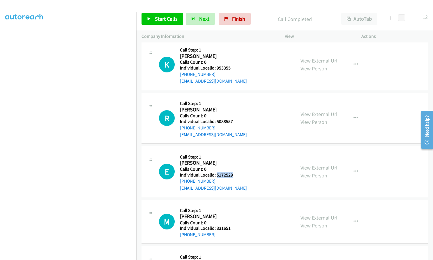
drag, startPoint x: 216, startPoint y: 113, endPoint x: 234, endPoint y: 112, distance: 18.1
click at [234, 152] on div "E Callback Scheduled Call Step: 1 [PERSON_NAME] America/New_York Calls Count: 0…" at bounding box center [224, 172] width 131 height 40
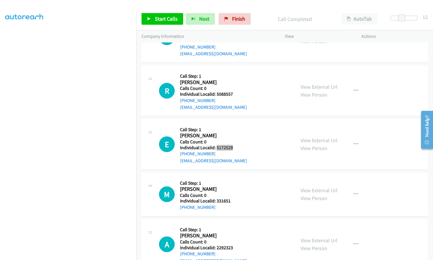
scroll to position [7414, 0]
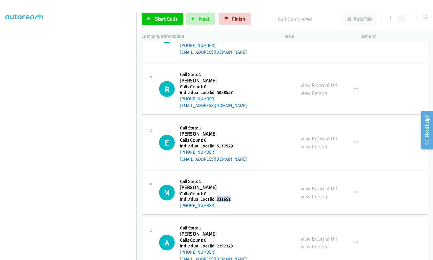
drag, startPoint x: 216, startPoint y: 139, endPoint x: 232, endPoint y: 137, distance: 16.1
click at [232, 176] on div "M Callback Scheduled Call Step: 1 [PERSON_NAME] America/New_York Calls Count: 0…" at bounding box center [224, 192] width 131 height 33
drag, startPoint x: 215, startPoint y: 183, endPoint x: 231, endPoint y: 183, distance: 16.0
click at [231, 243] on h5 "Individual Localid: 2292323" at bounding box center [213, 246] width 67 height 6
drag, startPoint x: 219, startPoint y: 236, endPoint x: 237, endPoint y: 236, distance: 18.6
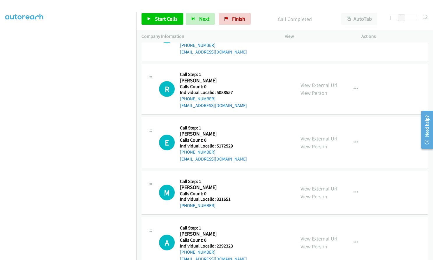
drag, startPoint x: 219, startPoint y: 224, endPoint x: 217, endPoint y: 230, distance: 6.3
drag, startPoint x: 215, startPoint y: 236, endPoint x: 233, endPoint y: 238, distance: 17.8
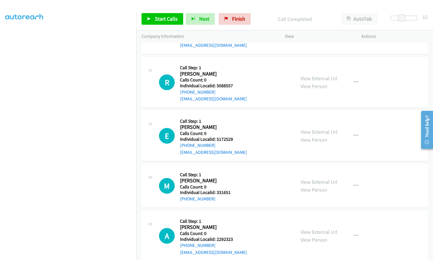
scroll to position [7423, 0]
